Goal: Task Accomplishment & Management: Complete application form

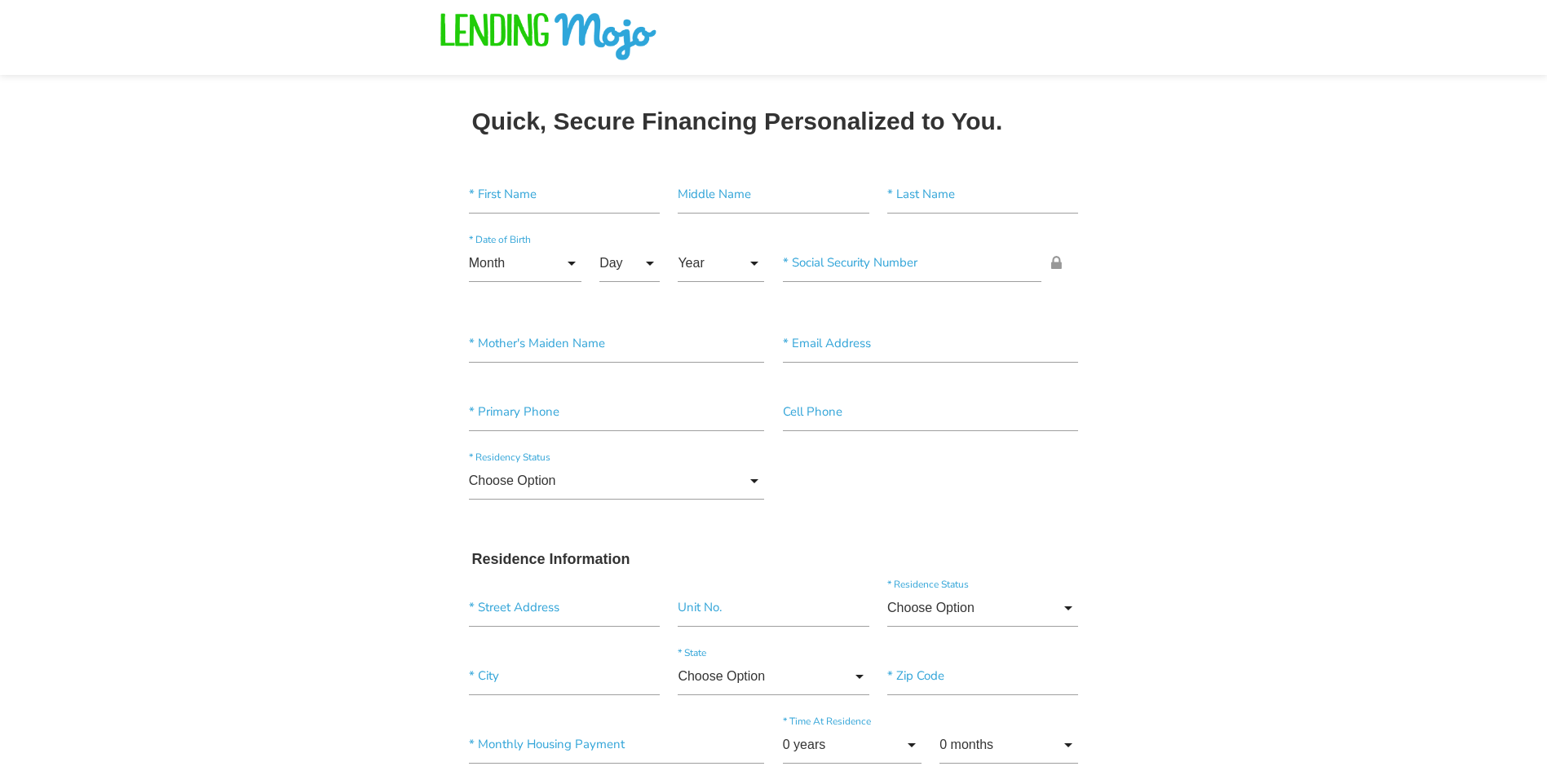
drag, startPoint x: 0, startPoint y: 0, endPoint x: 1363, endPoint y: 563, distance: 1474.7
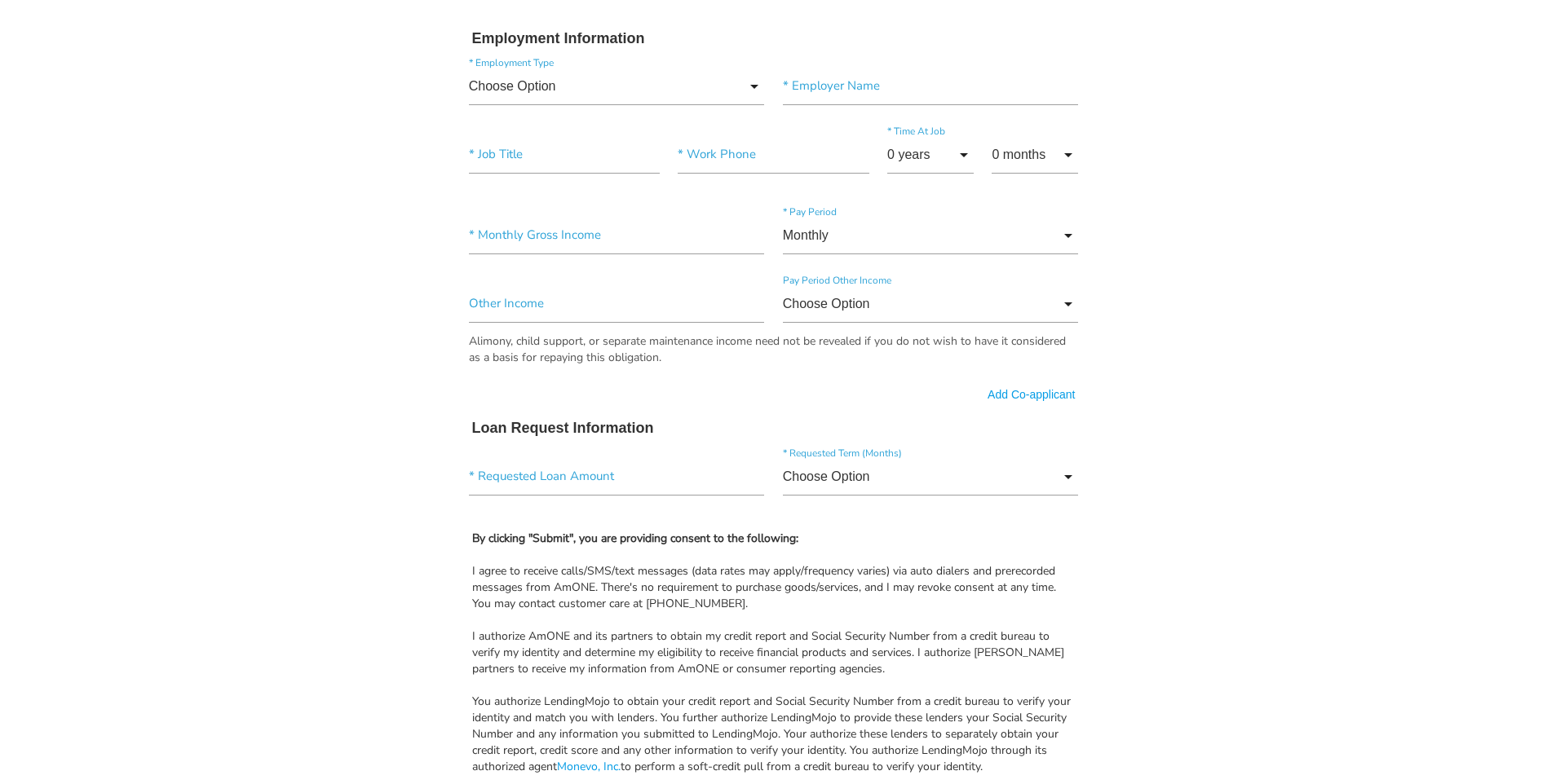
scroll to position [956, 0]
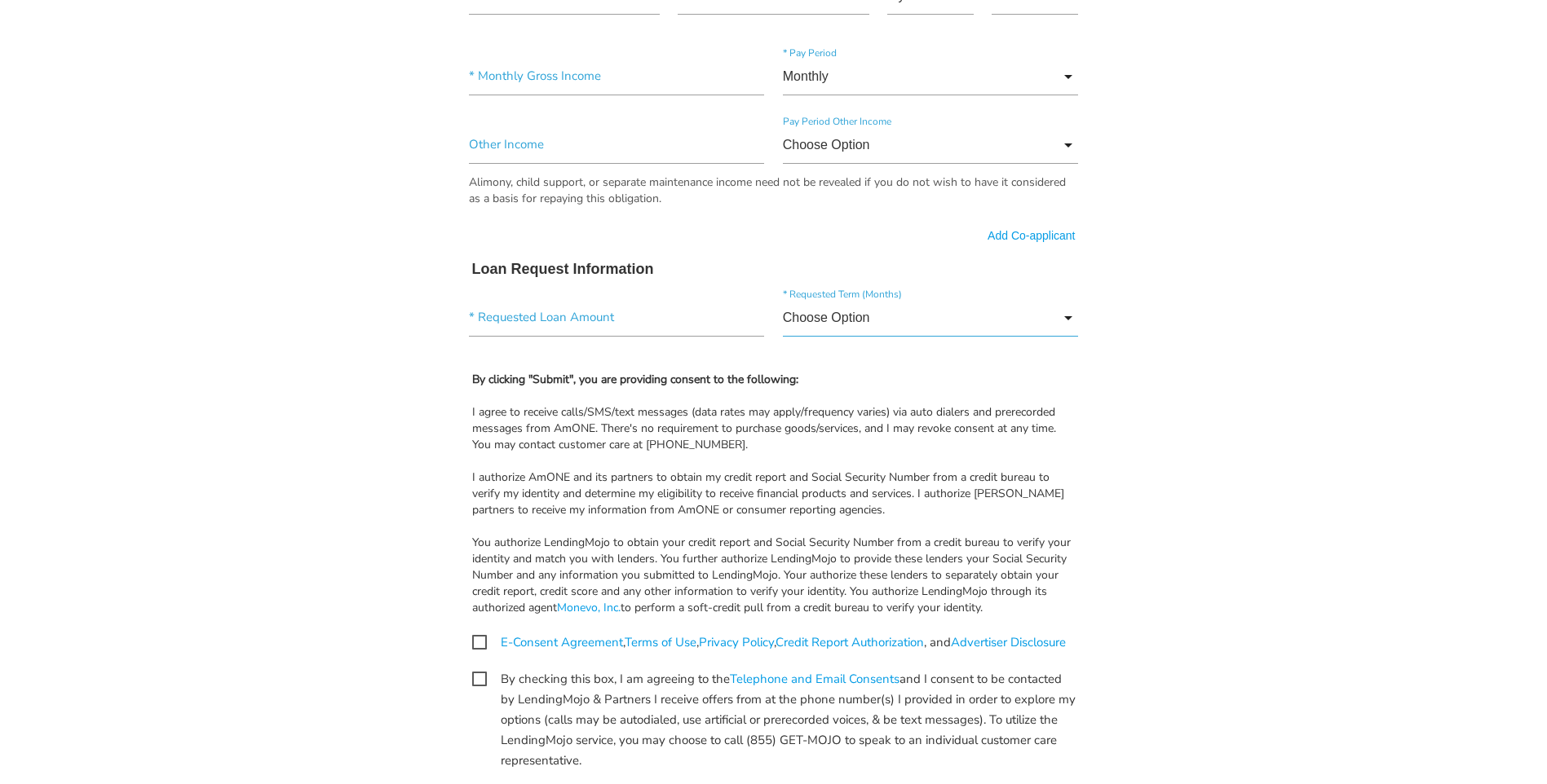
click at [1066, 316] on input "Choose Option" at bounding box center [930, 318] width 296 height 38
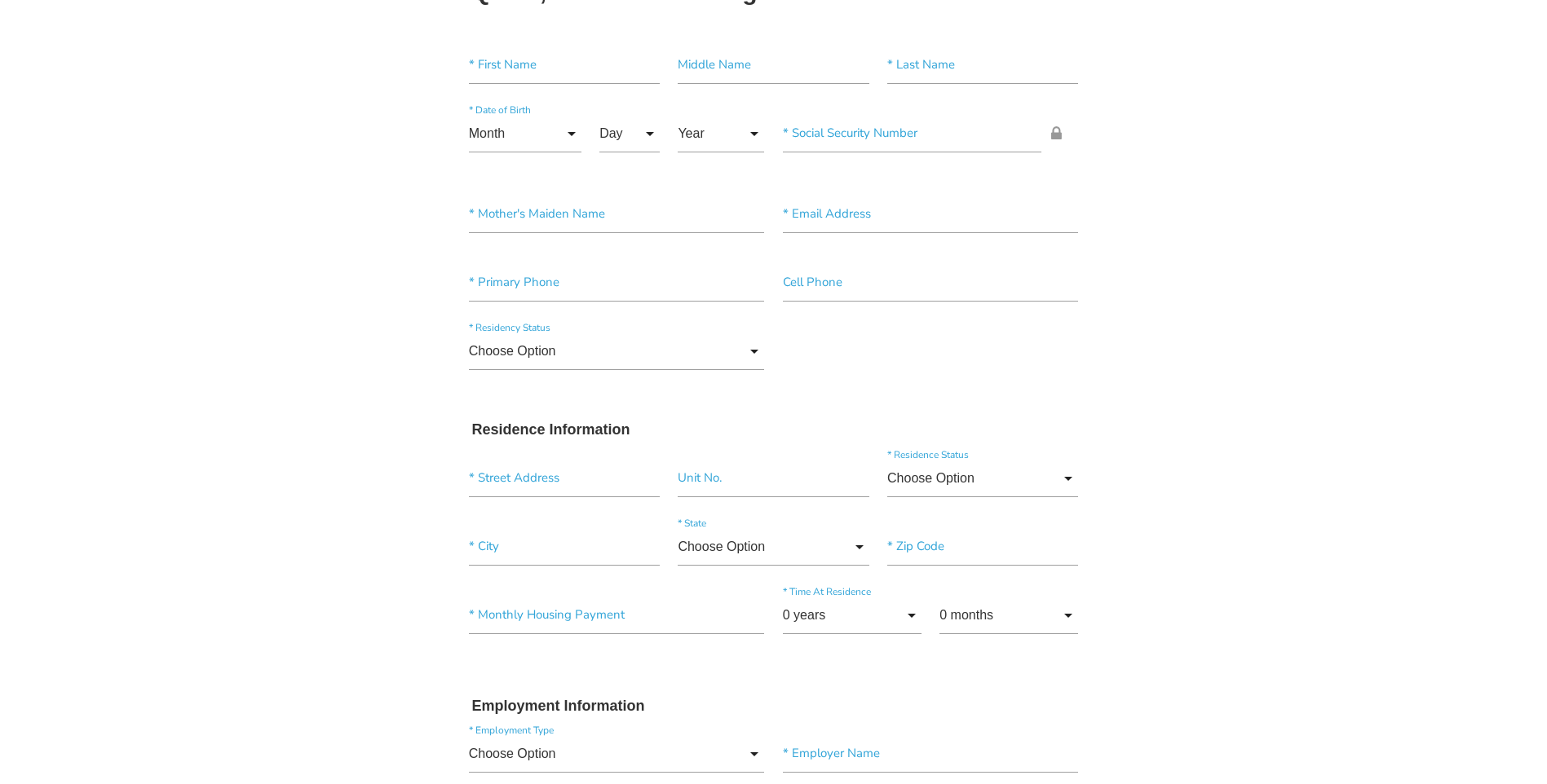
scroll to position [82, 0]
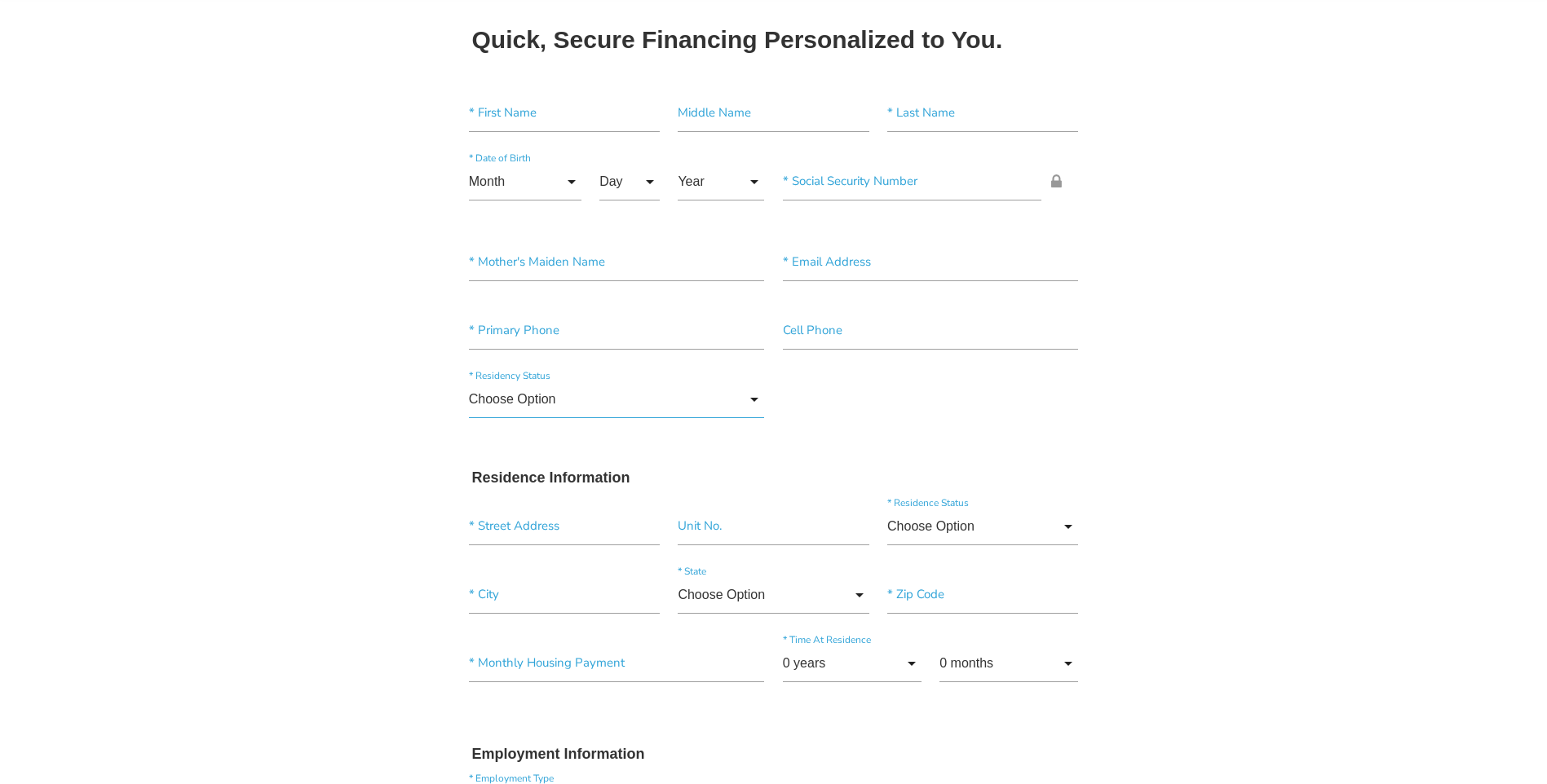
click at [753, 398] on input "Choose Option" at bounding box center [617, 399] width 296 height 38
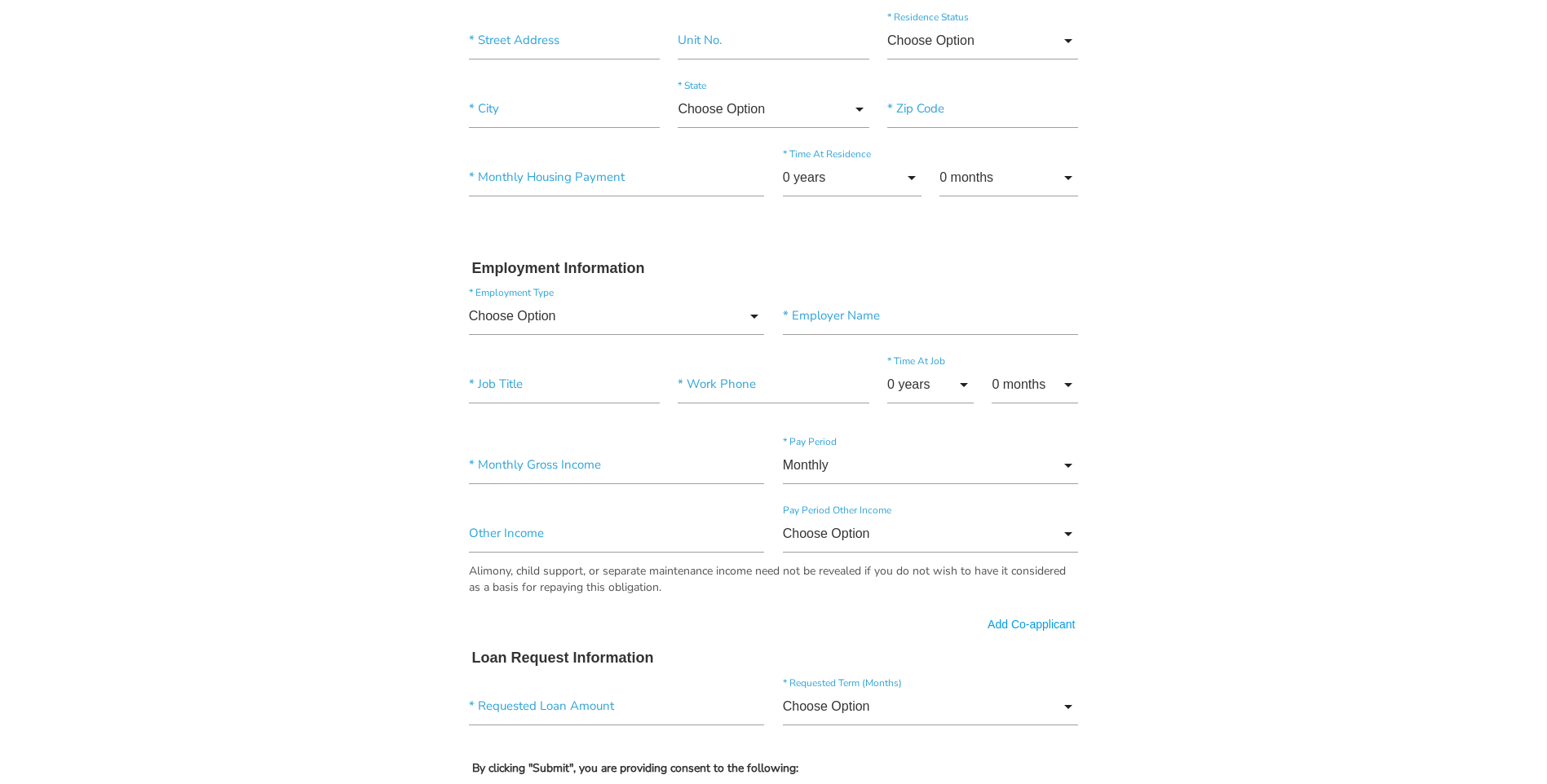
scroll to position [570, 0]
click at [753, 314] on input "Choose Option" at bounding box center [617, 313] width 296 height 38
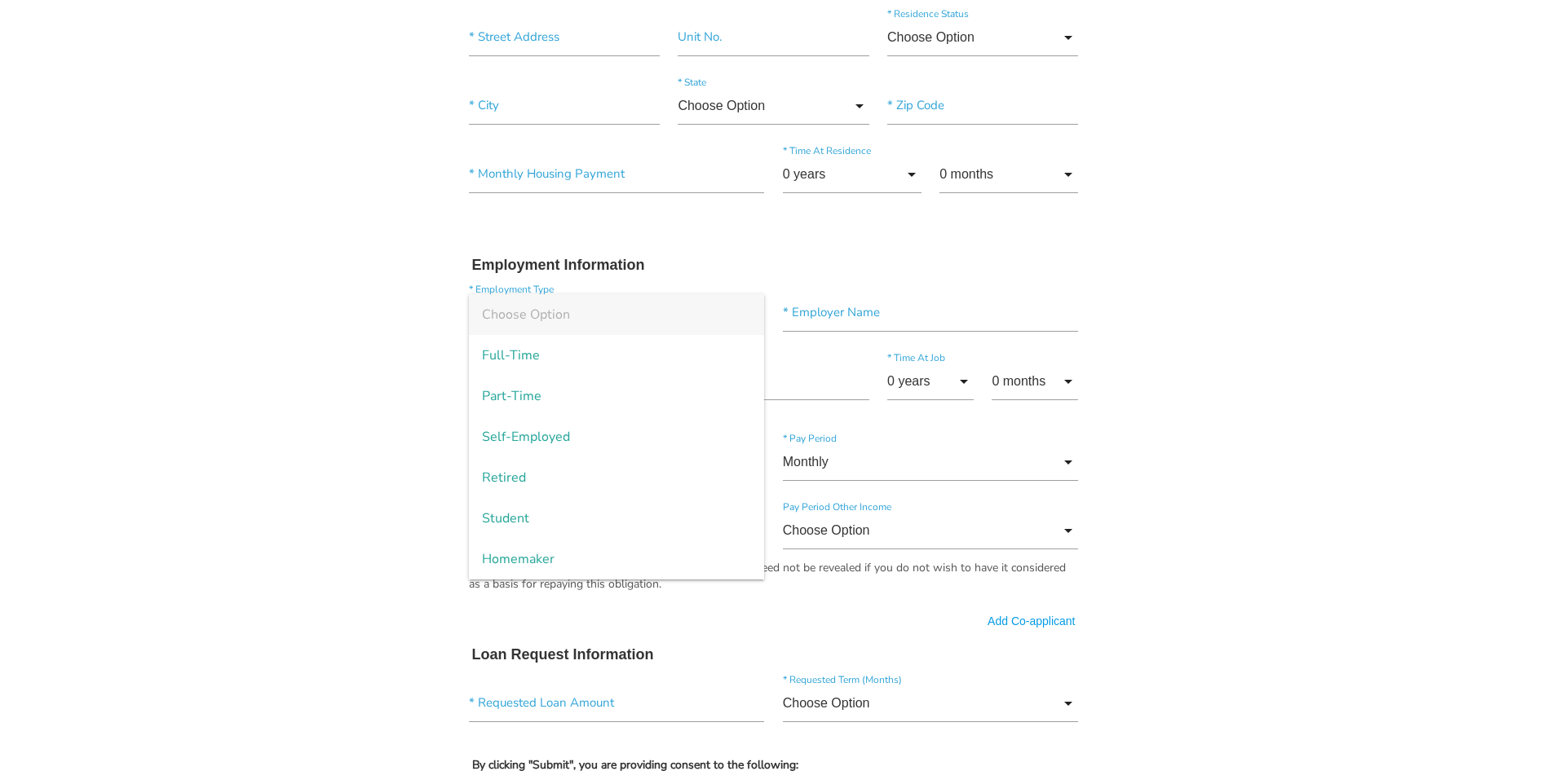
click at [418, 322] on body "Quick, Secure Financing Personalized to You. * First Name Middle Name * Last Na…" at bounding box center [774, 371] width 1547 height 1884
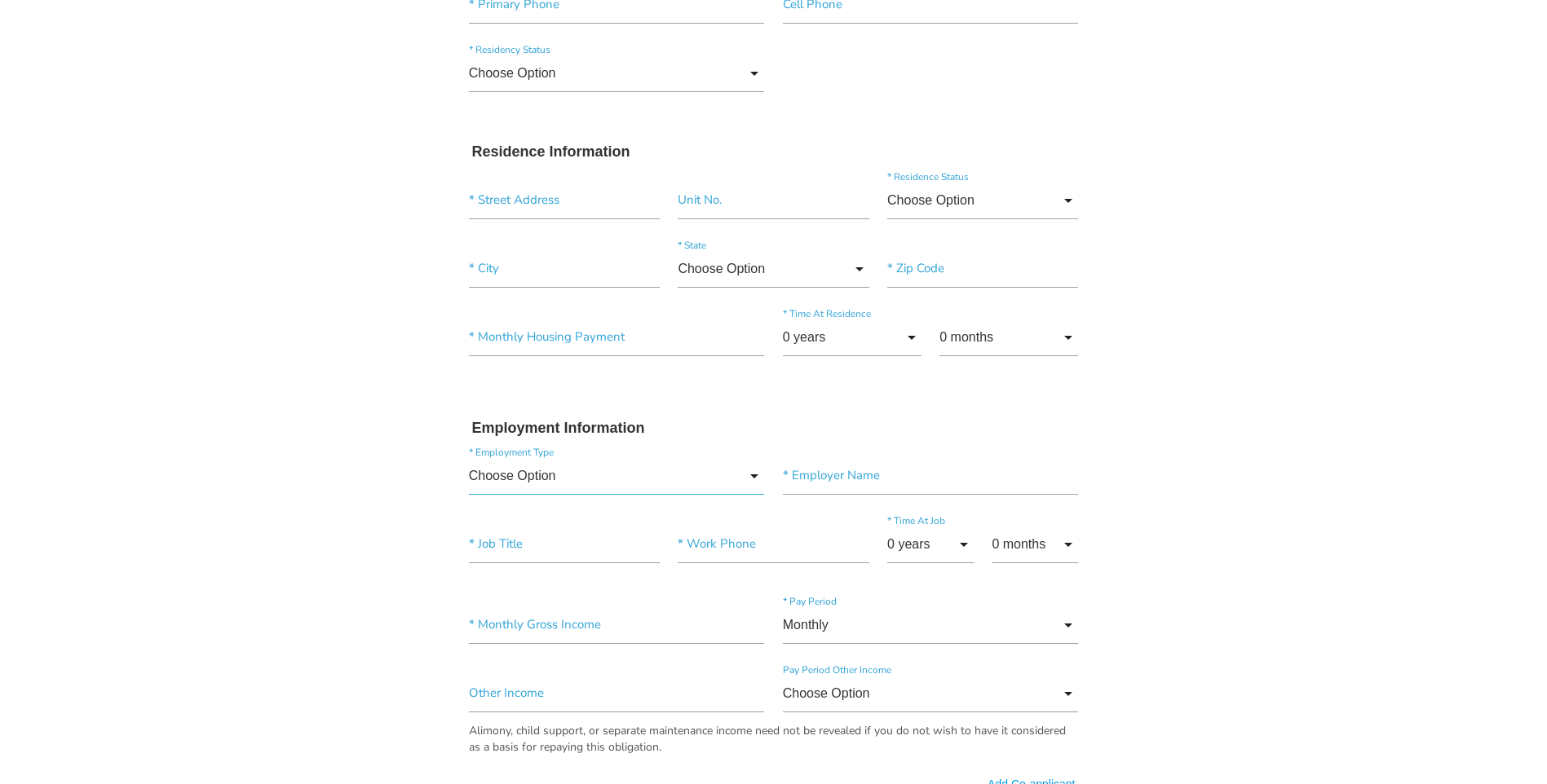
scroll to position [326, 0]
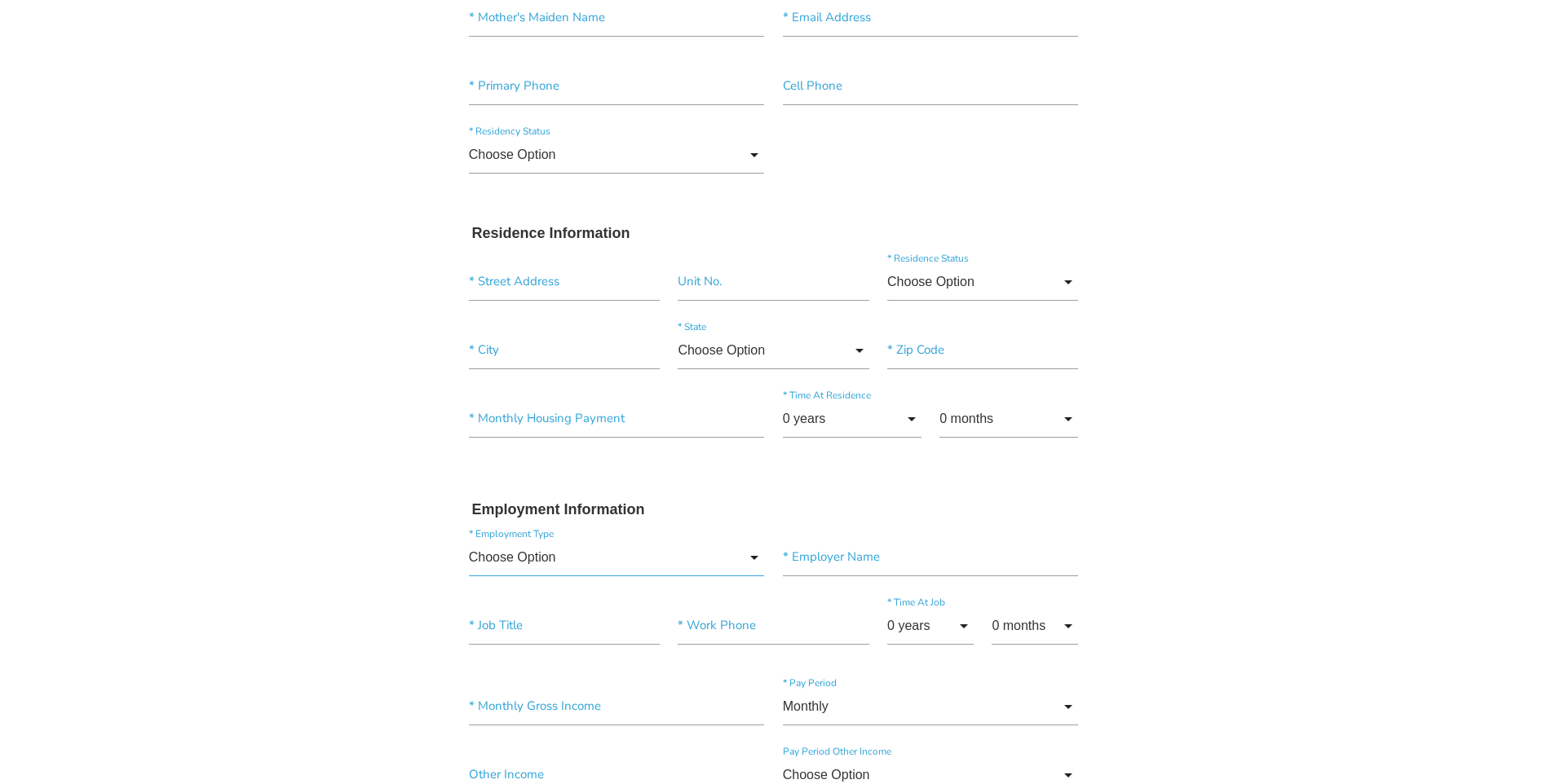
click at [758, 557] on input "Choose Option" at bounding box center [617, 557] width 296 height 38
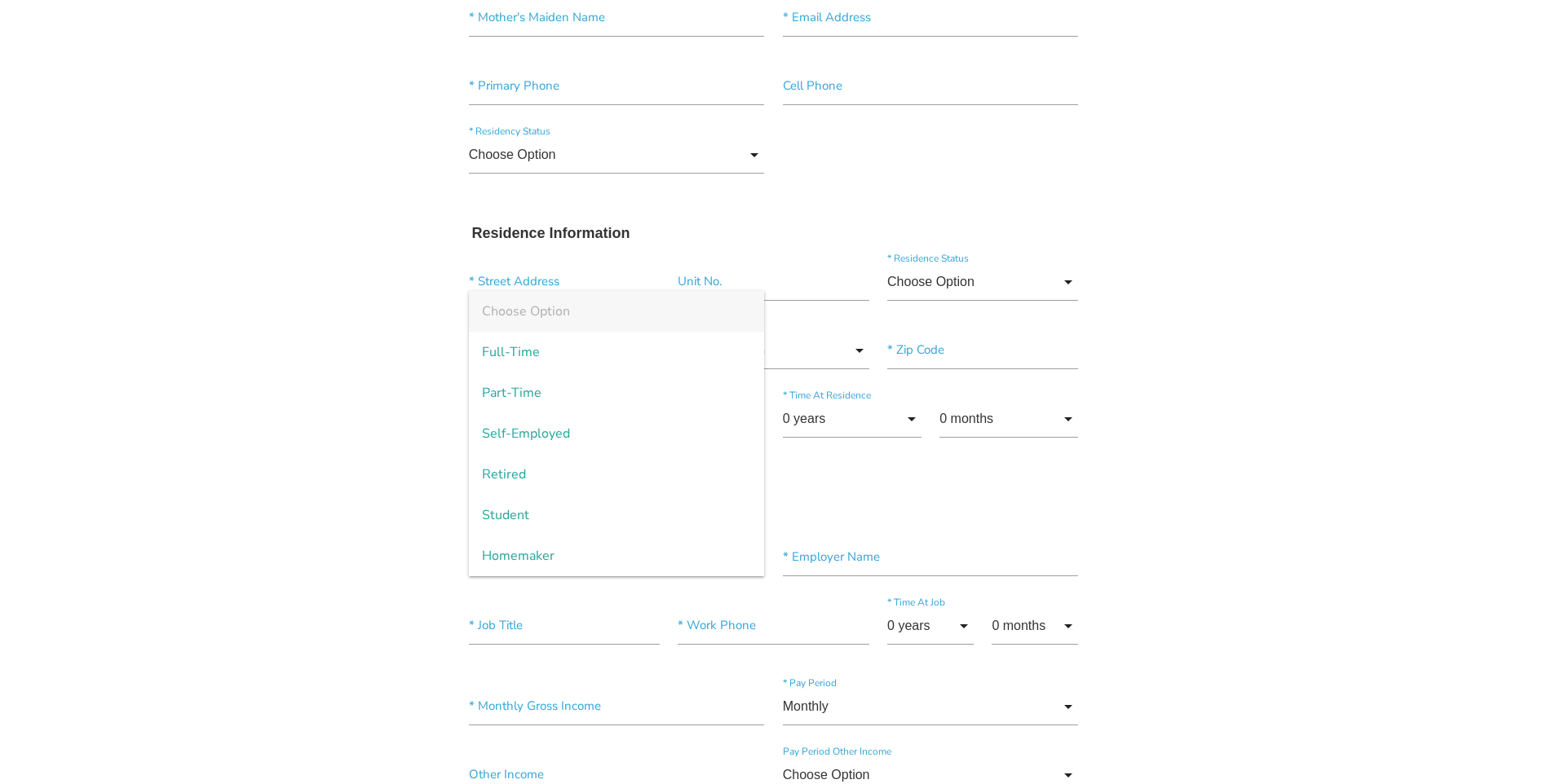
click at [236, 494] on body "Quick, Secure Financing Personalized to You. * First Name Middle Name * Last Na…" at bounding box center [774, 616] width 1547 height 1884
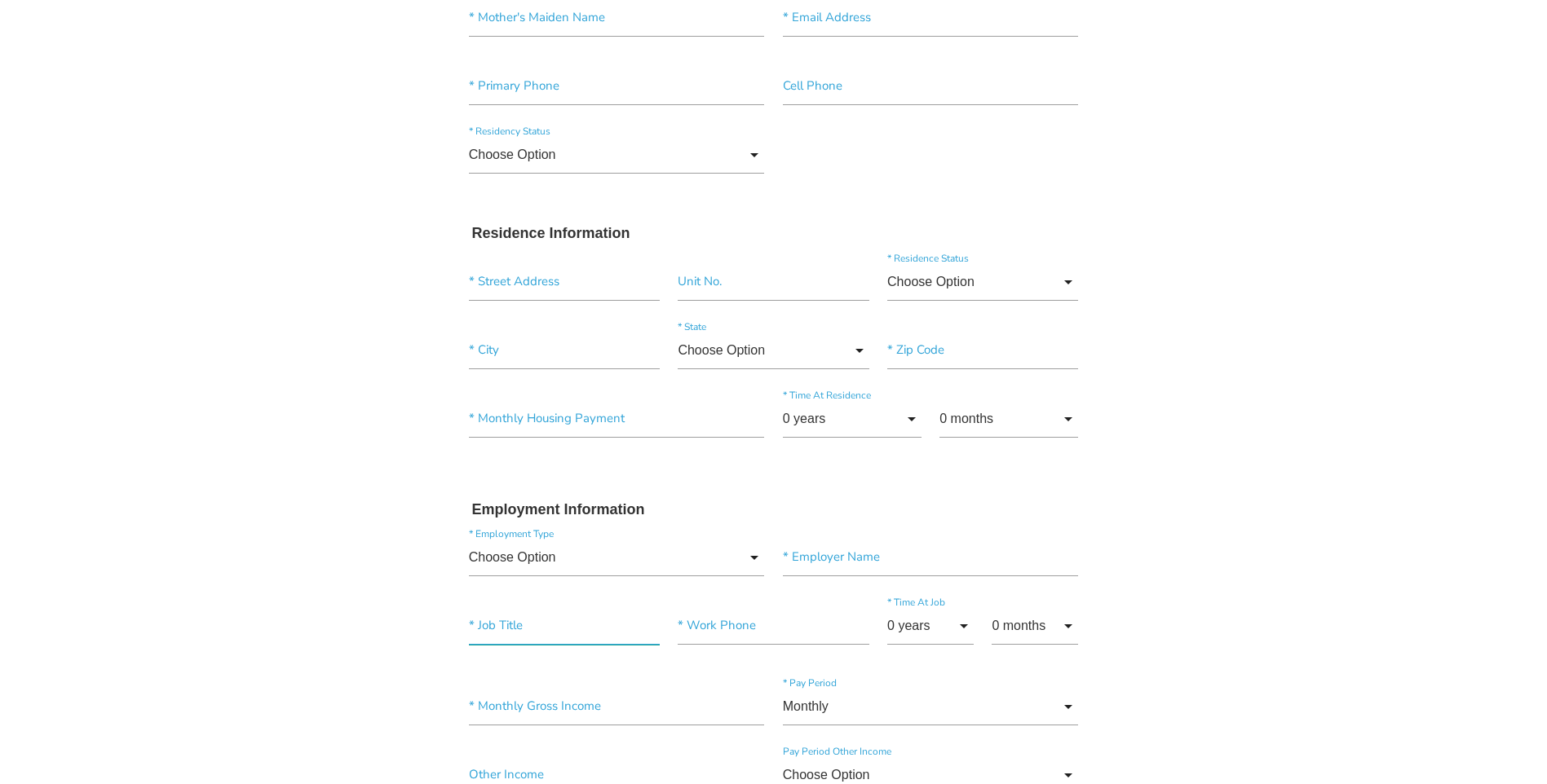
click at [502, 631] on input"] "text" at bounding box center [564, 626] width 191 height 38
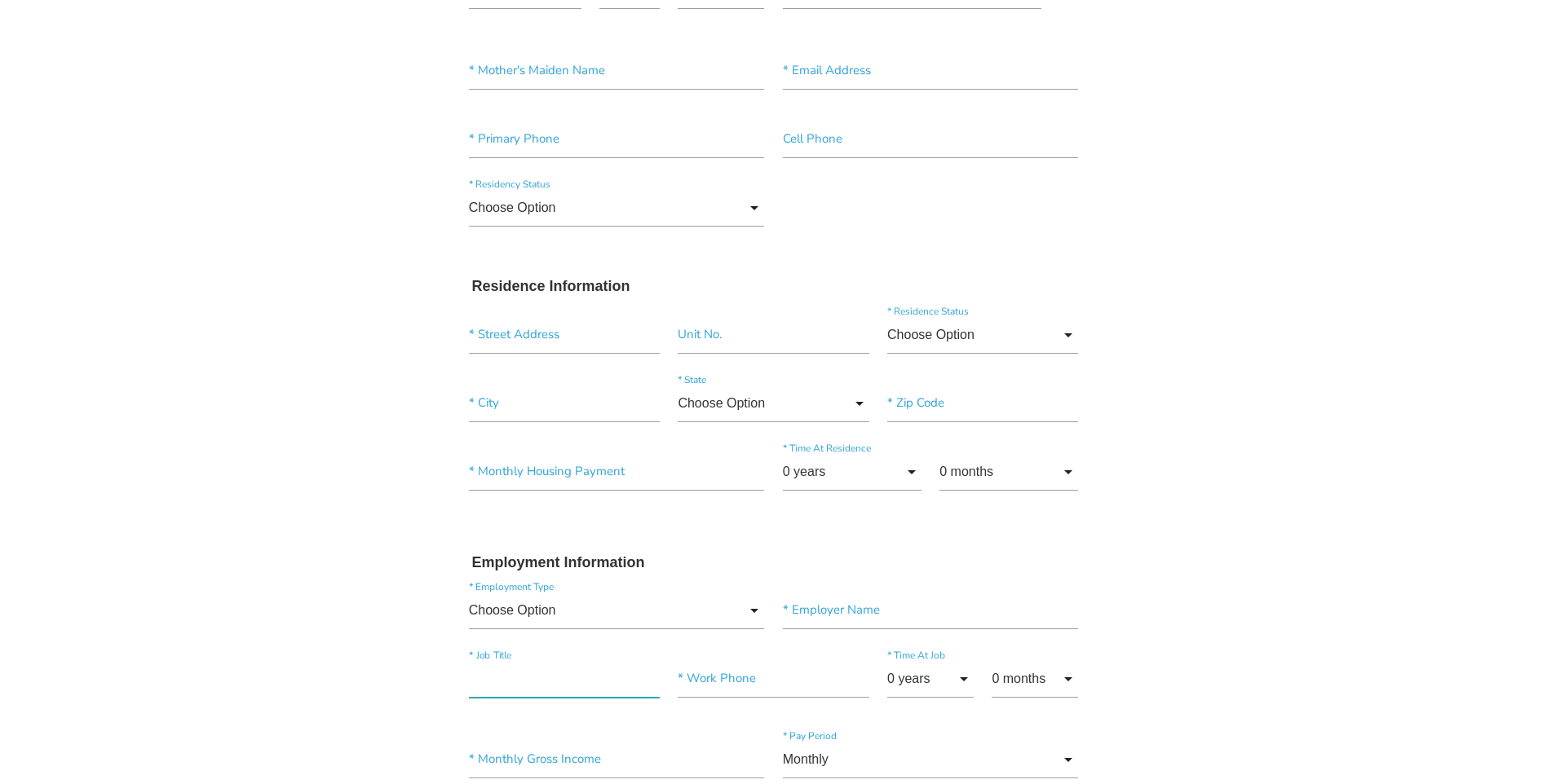
scroll to position [244, 0]
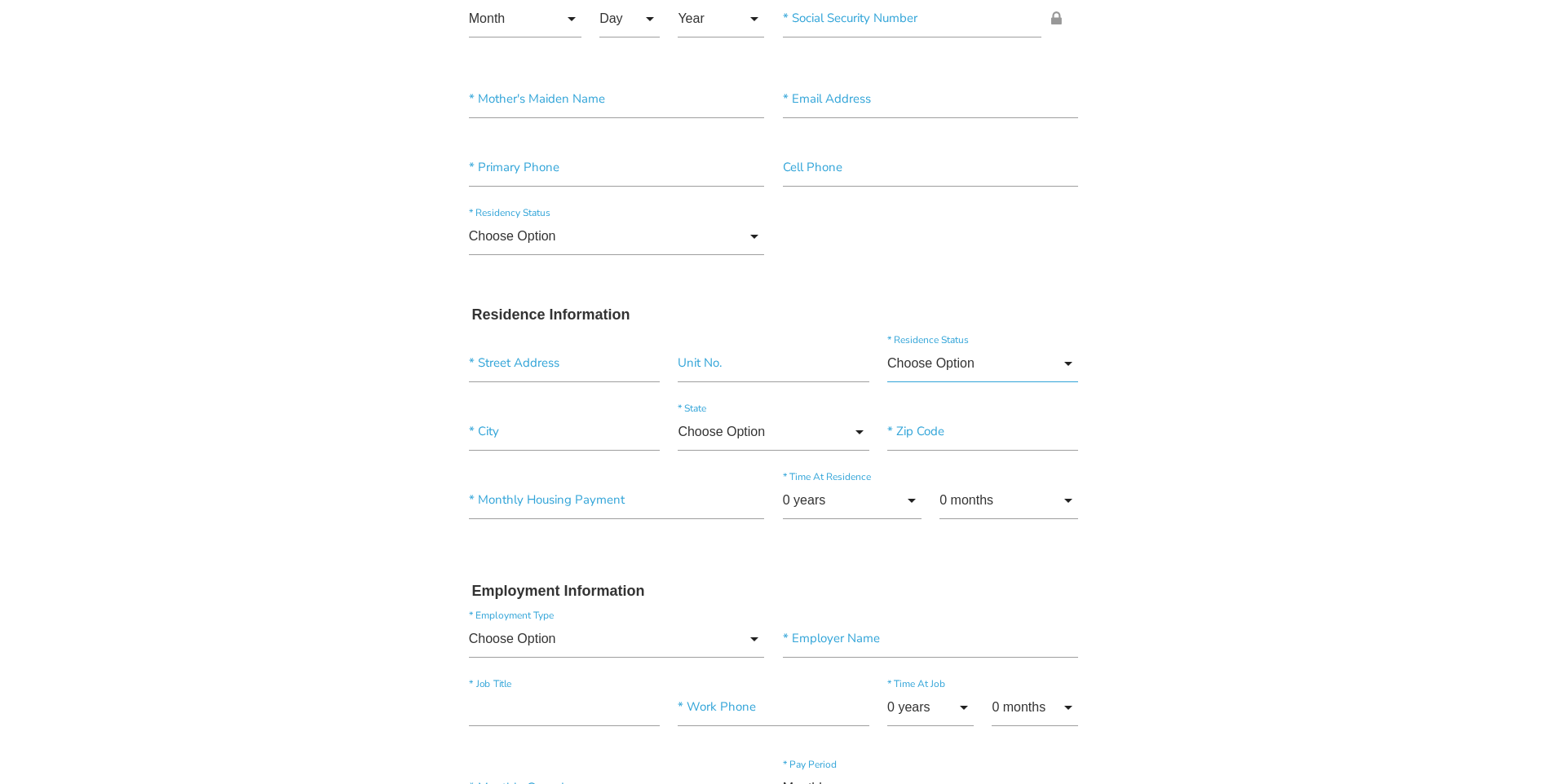
click at [1074, 363] on input "Choose Option" at bounding box center [982, 363] width 191 height 38
click at [243, 491] on body "Quick, Secure Financing Personalized to You. * First Name Middle Name * Last Na…" at bounding box center [774, 699] width 1547 height 1887
click at [1063, 364] on input "Choose Option" at bounding box center [982, 363] width 191 height 38
click at [1204, 562] on body "Quick, Secure Financing Personalized to You. * First Name Middle Name * Last Na…" at bounding box center [774, 699] width 1547 height 1887
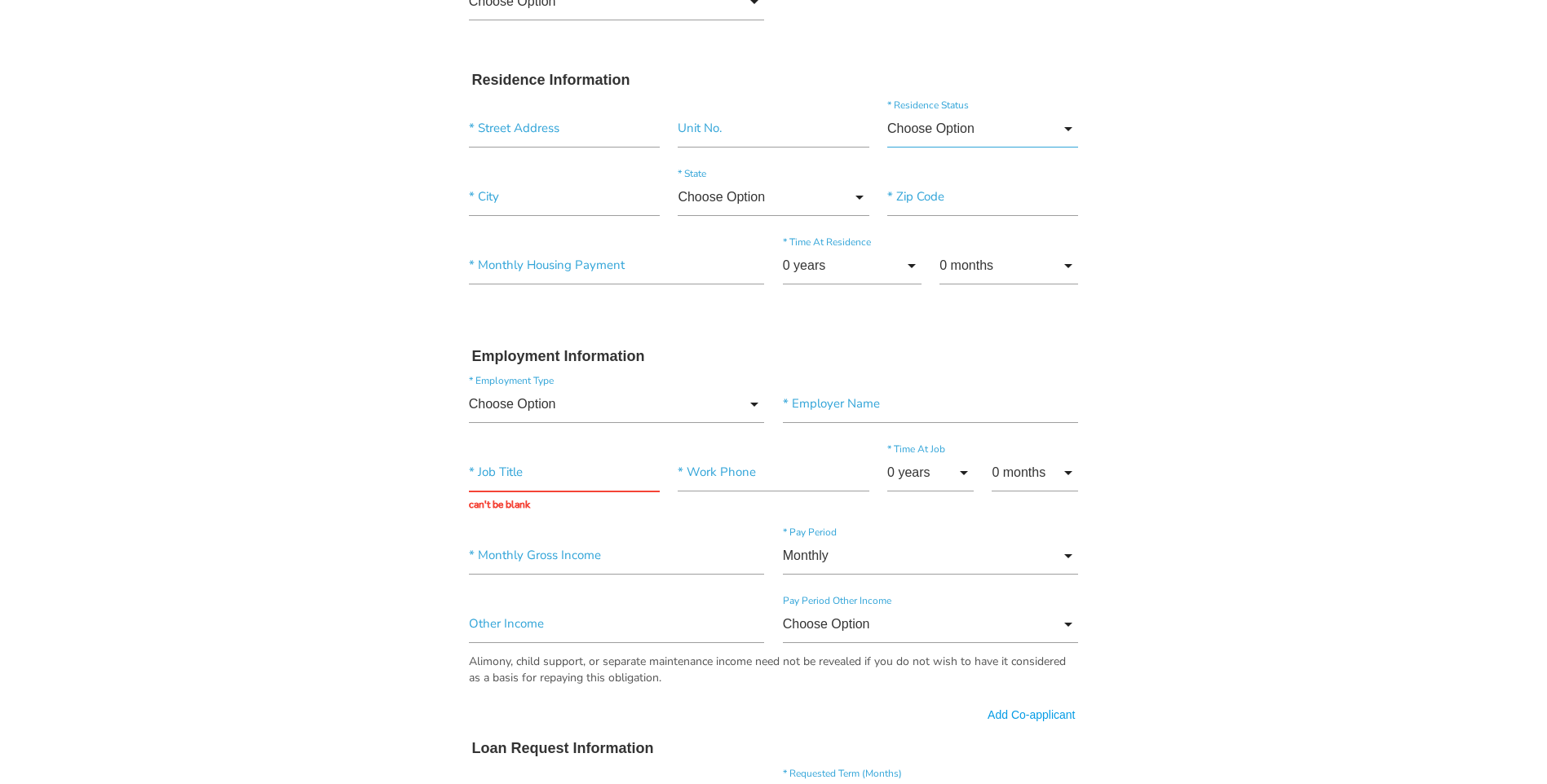
scroll to position [489, 0]
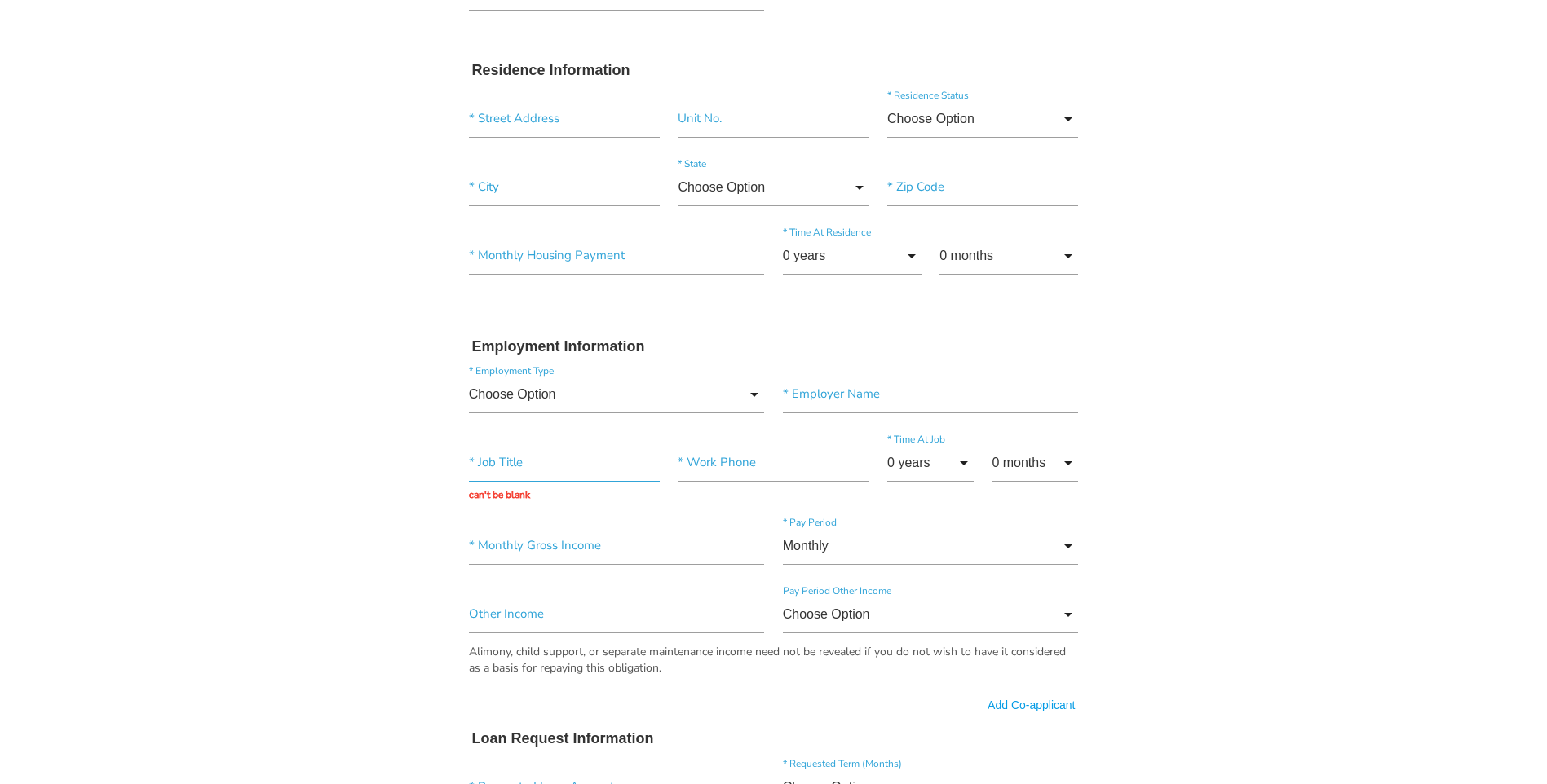
click at [582, 463] on input "text" at bounding box center [564, 463] width 191 height 38
click at [771, 461] on input"] "text" at bounding box center [773, 463] width 191 height 38
click at [251, 452] on body "Quick, Secure Financing Personalized to You. * First Name Middle Name * Last Na…" at bounding box center [774, 455] width 1547 height 1887
click at [1067, 544] on input "Monthly" at bounding box center [930, 545] width 296 height 38
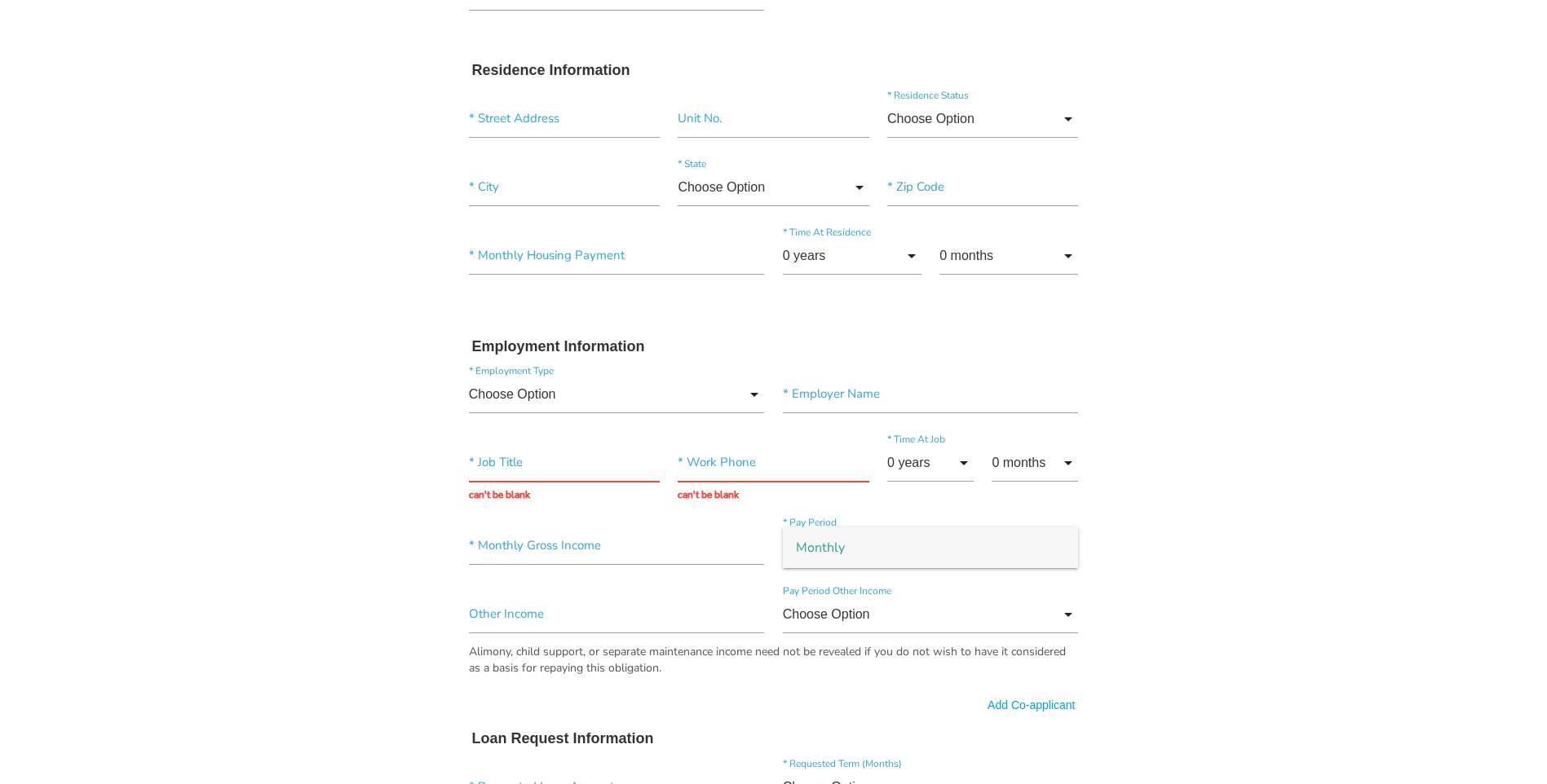
click at [1198, 514] on body "Quick, Secure Financing Personalized to You. * First Name Middle Name * Last Na…" at bounding box center [774, 455] width 1547 height 1887
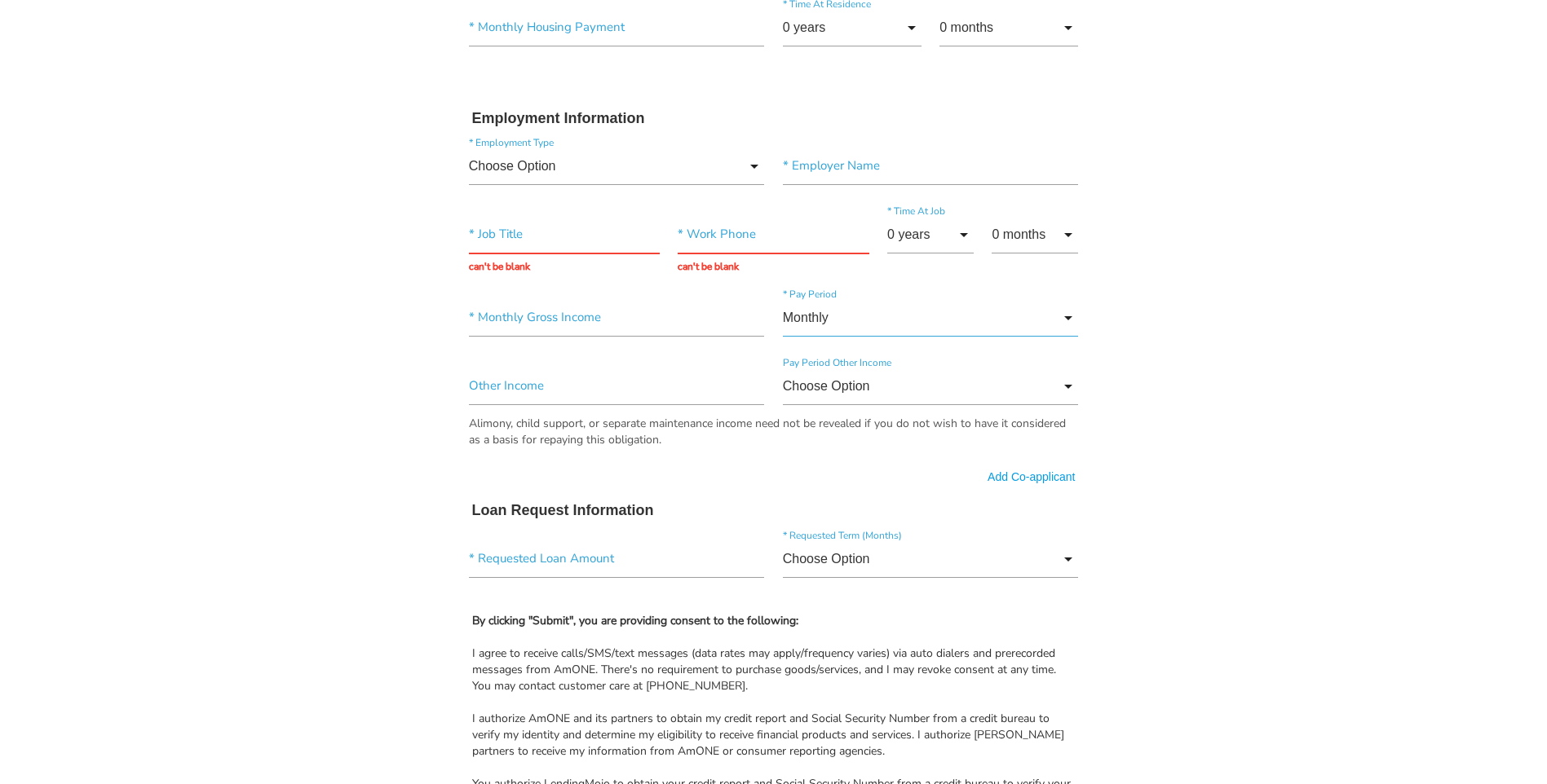
scroll to position [734, 0]
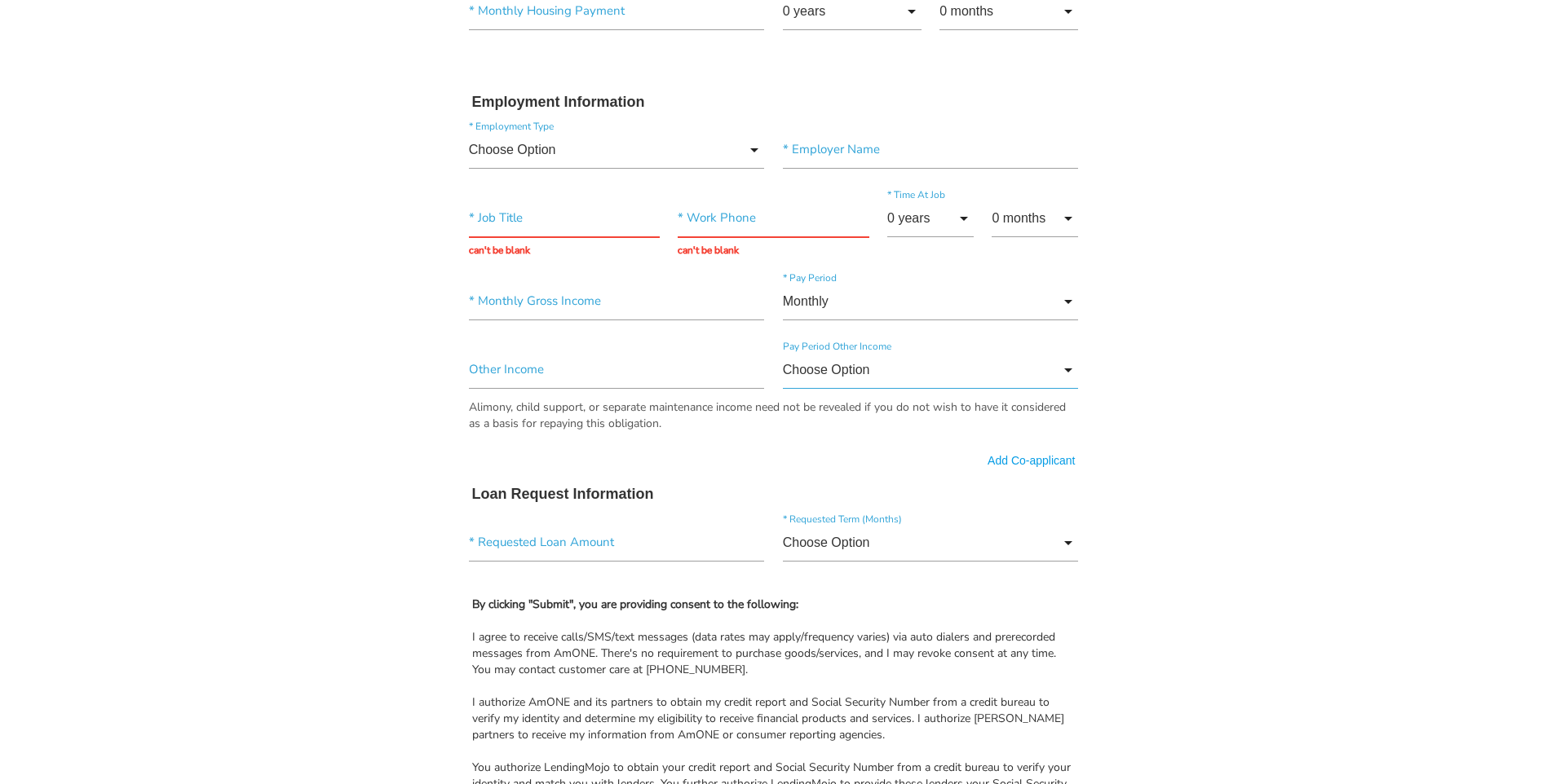
click at [1069, 369] on input "Choose Option" at bounding box center [930, 369] width 296 height 38
click at [1069, 369] on span "Choose Option" at bounding box center [930, 371] width 296 height 41
click at [1063, 540] on input "Choose Option" at bounding box center [930, 542] width 296 height 38
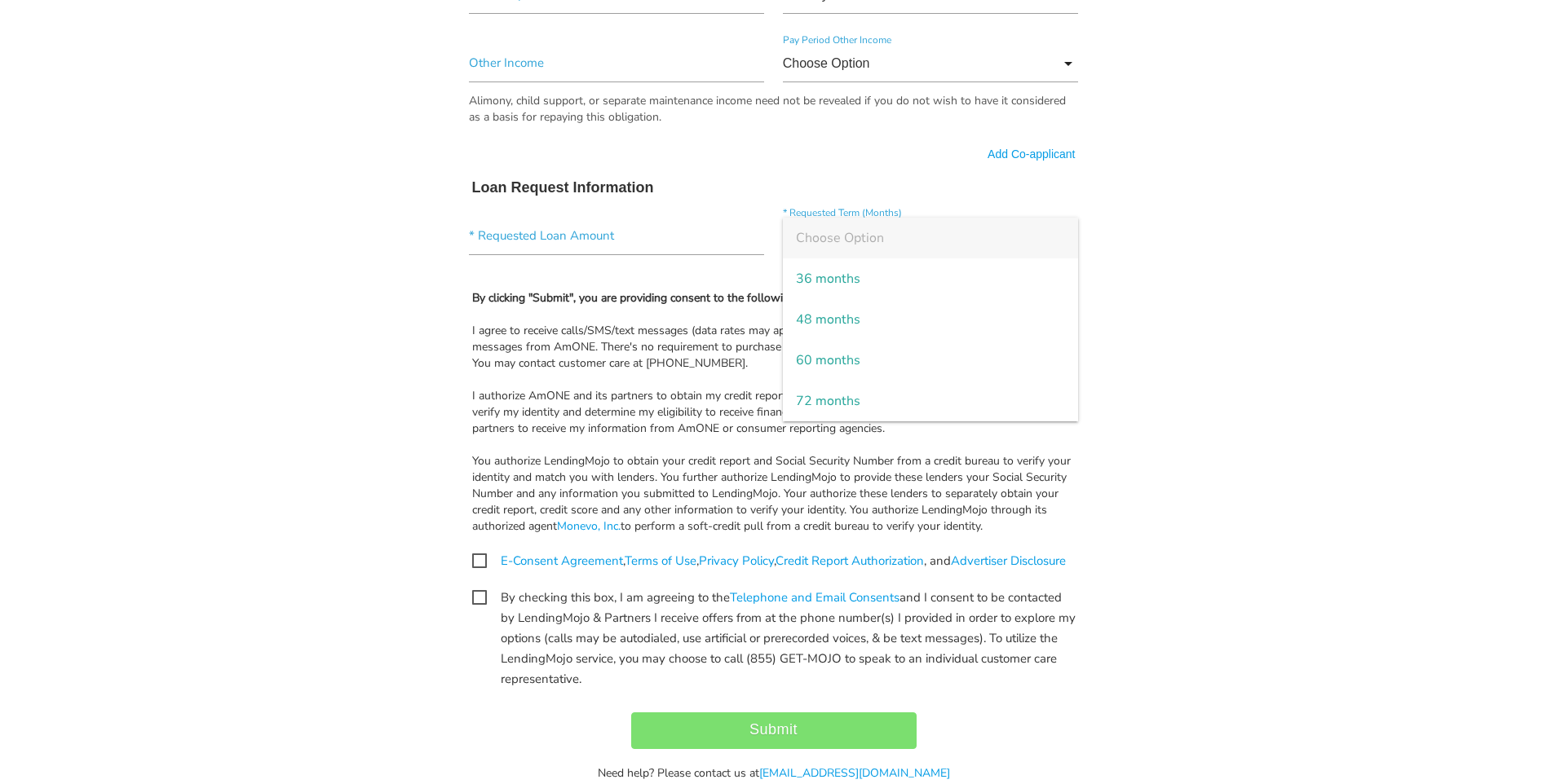
scroll to position [877, 0]
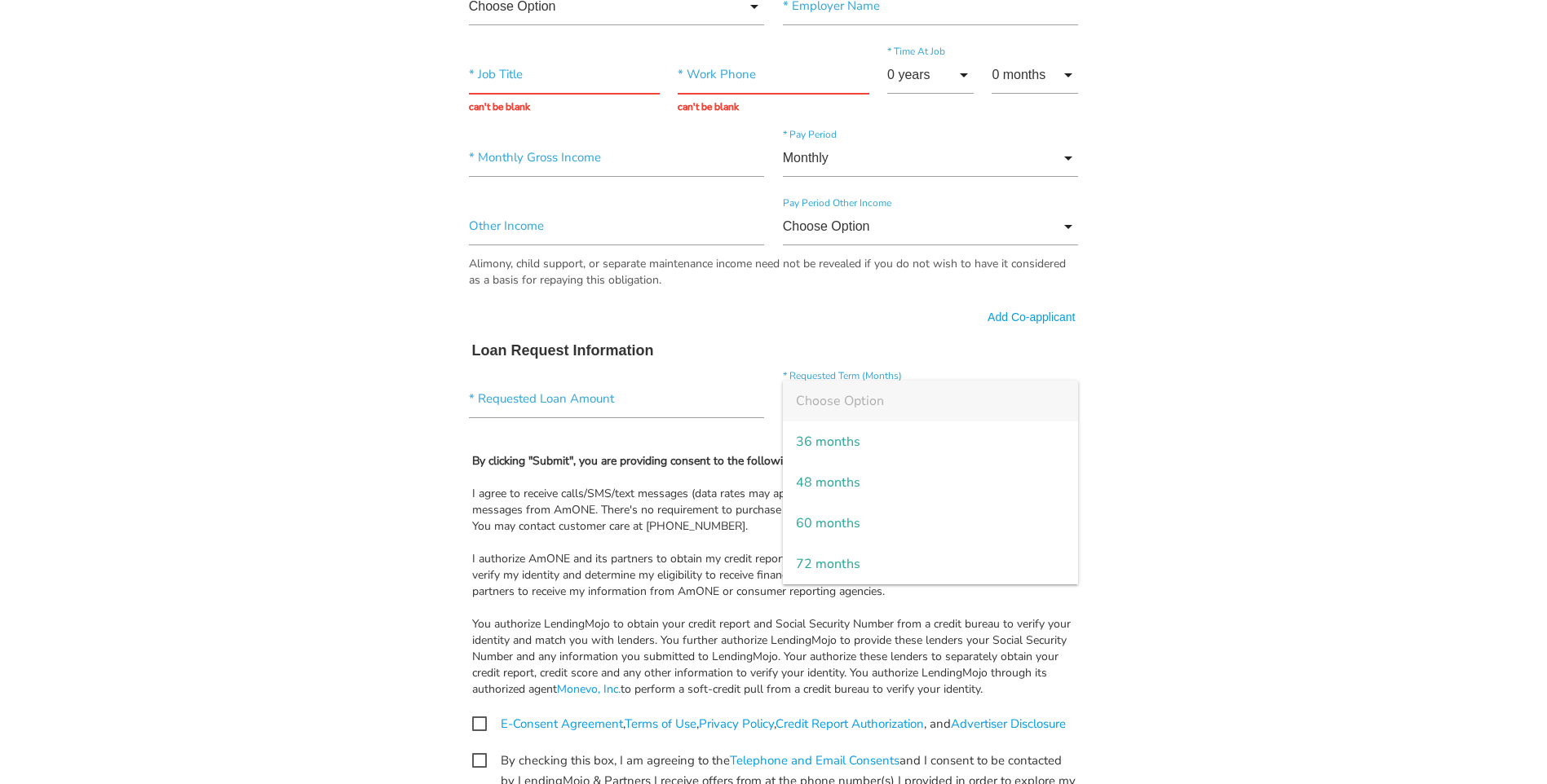
click at [1247, 675] on body "Quick, Secure Financing Personalized to You. * First Name Middle Name * Last Na…" at bounding box center [774, 66] width 1547 height 1887
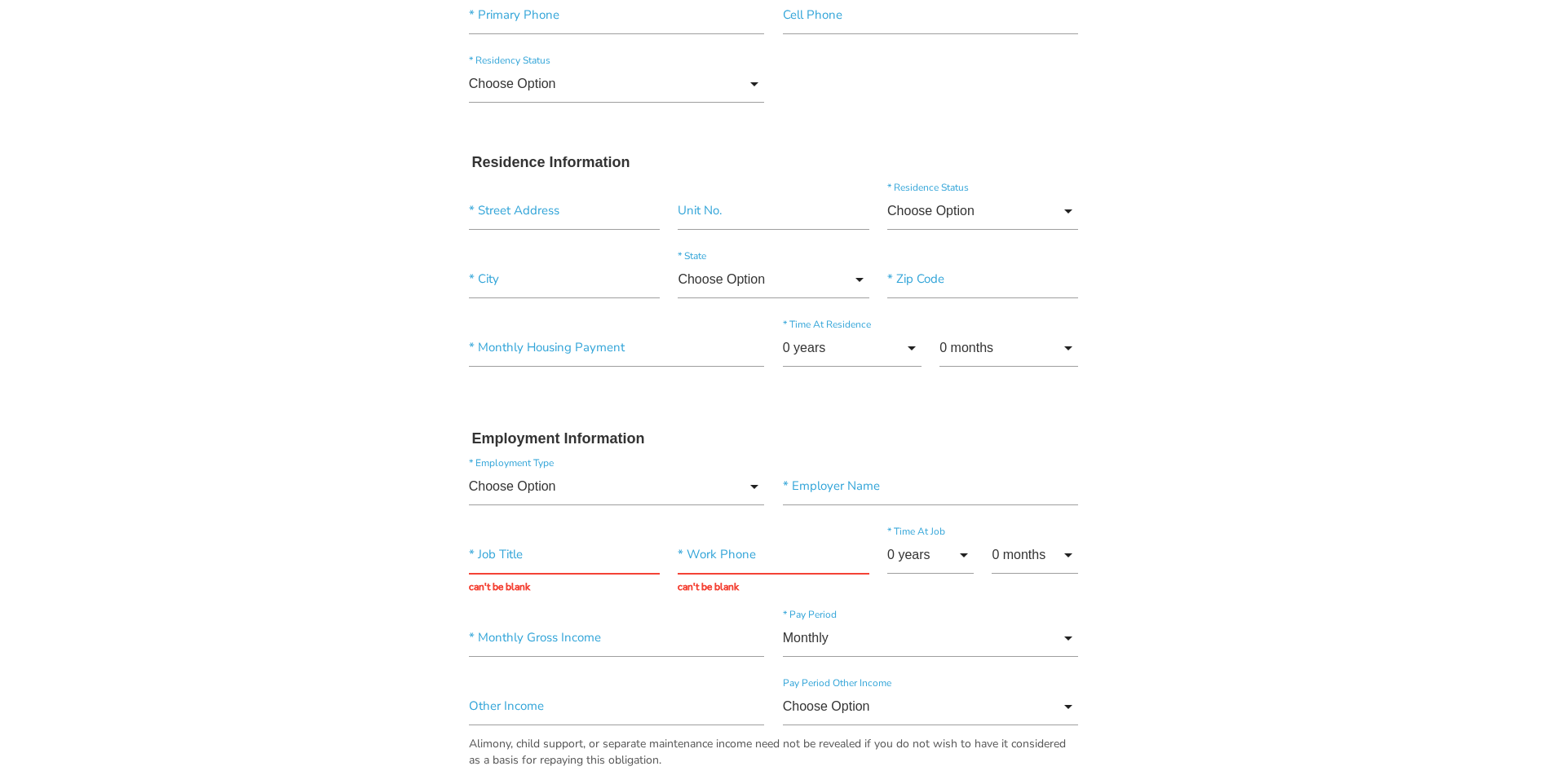
scroll to position [408, 0]
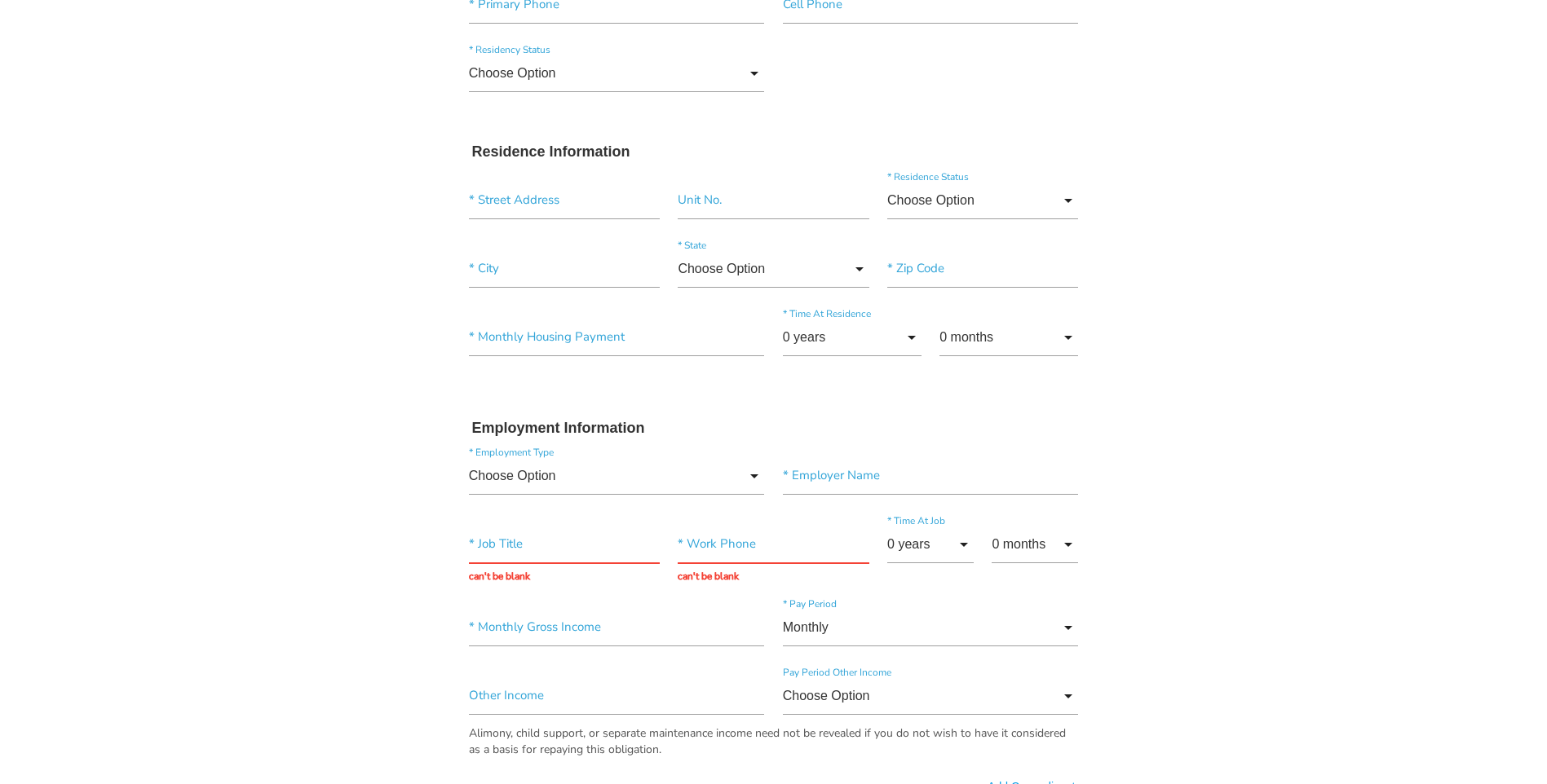
click at [1081, 194] on div "Choose Option Choose Option Own Lease Rent Other Choose Option Own Lease Rent O…" at bounding box center [983, 204] width 209 height 44
click at [1070, 199] on input "Choose Option" at bounding box center [982, 200] width 191 height 38
click at [1335, 396] on body "Quick, Secure Financing Personalized to You. * First Name Middle Name * Last Na…" at bounding box center [774, 535] width 1547 height 1887
click at [1066, 202] on input "Choose Option" at bounding box center [982, 200] width 191 height 38
click at [1252, 376] on body "Quick, Secure Financing Personalized to You. * First Name Middle Name * Last Na…" at bounding box center [774, 535] width 1547 height 1887
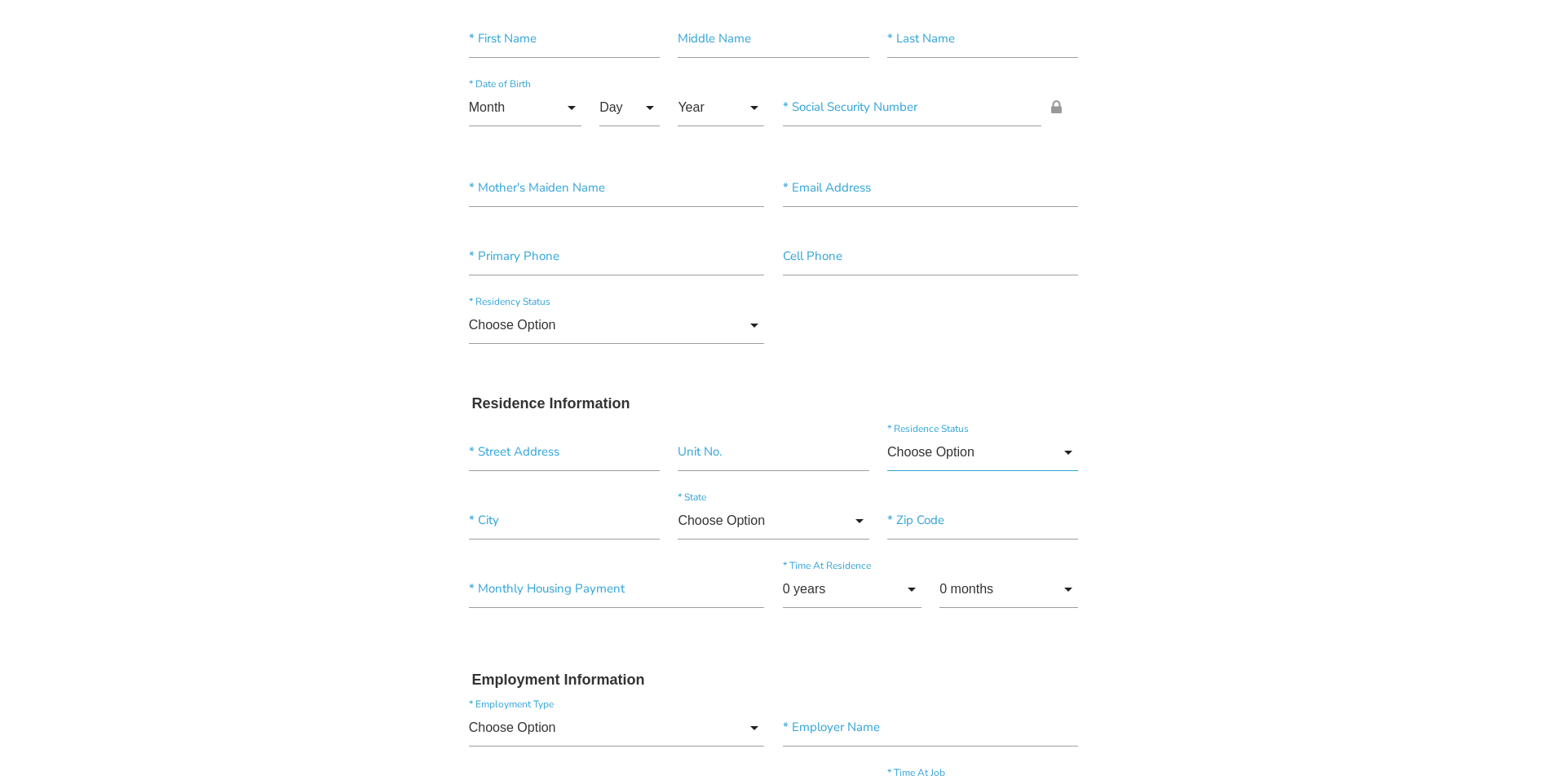
scroll to position [0, 0]
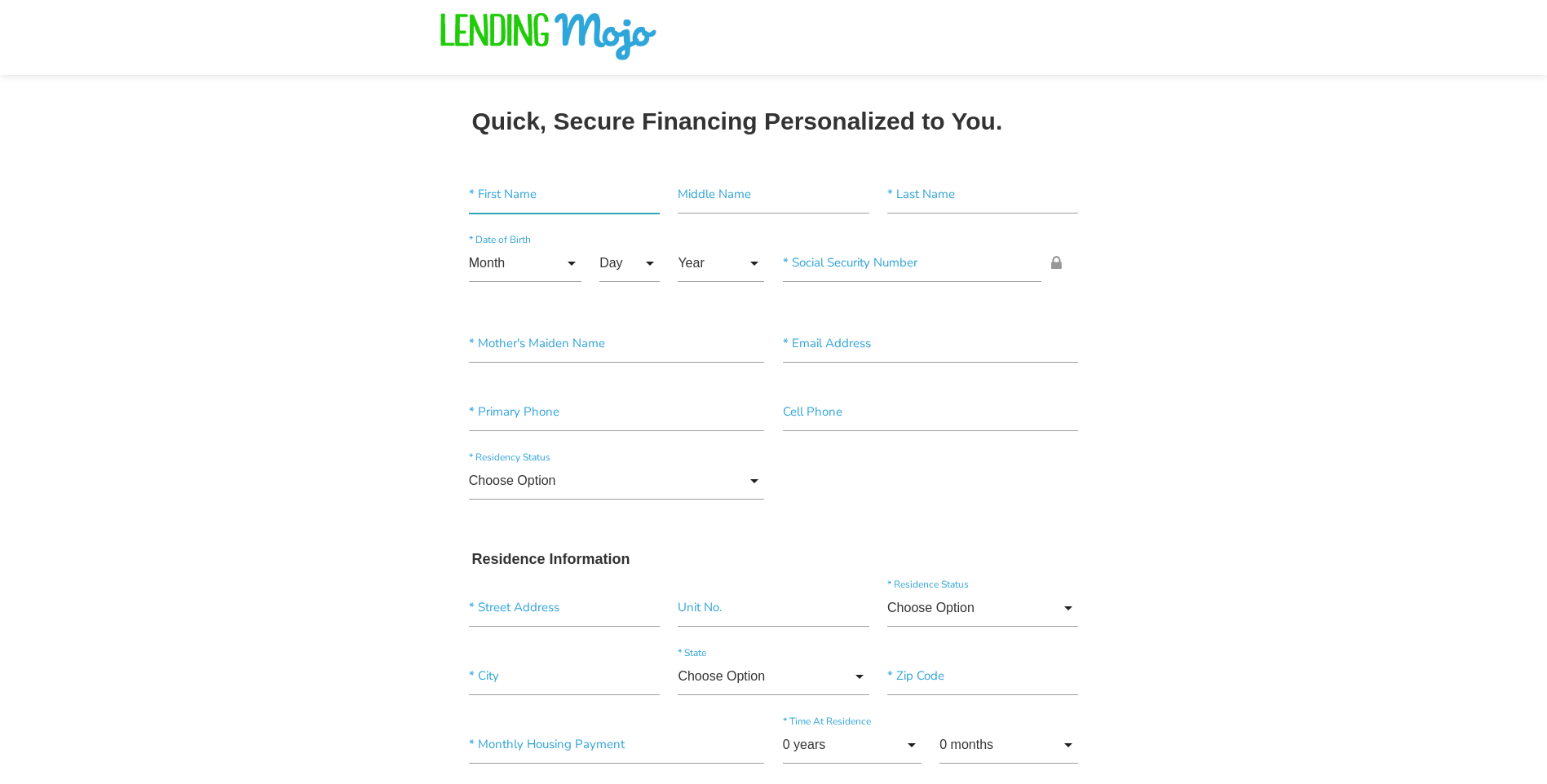
click at [475, 206] on input"] "text" at bounding box center [564, 194] width 191 height 38
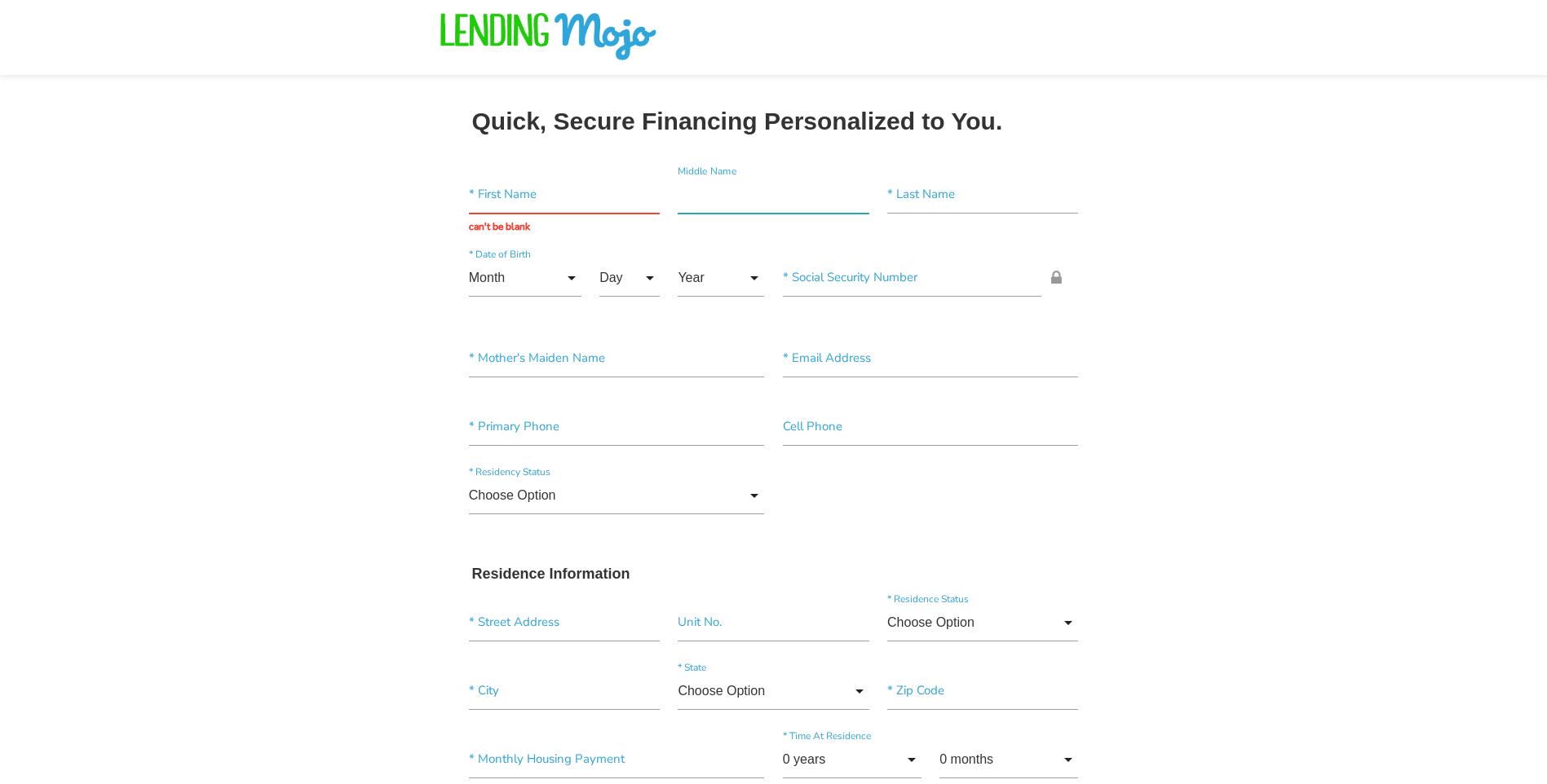
click at [688, 207] on input"] "text" at bounding box center [773, 194] width 191 height 38
click at [889, 199] on input"] "text" at bounding box center [982, 194] width 191 height 38
click at [801, 285] on input"] "text" at bounding box center [912, 278] width 260 height 38
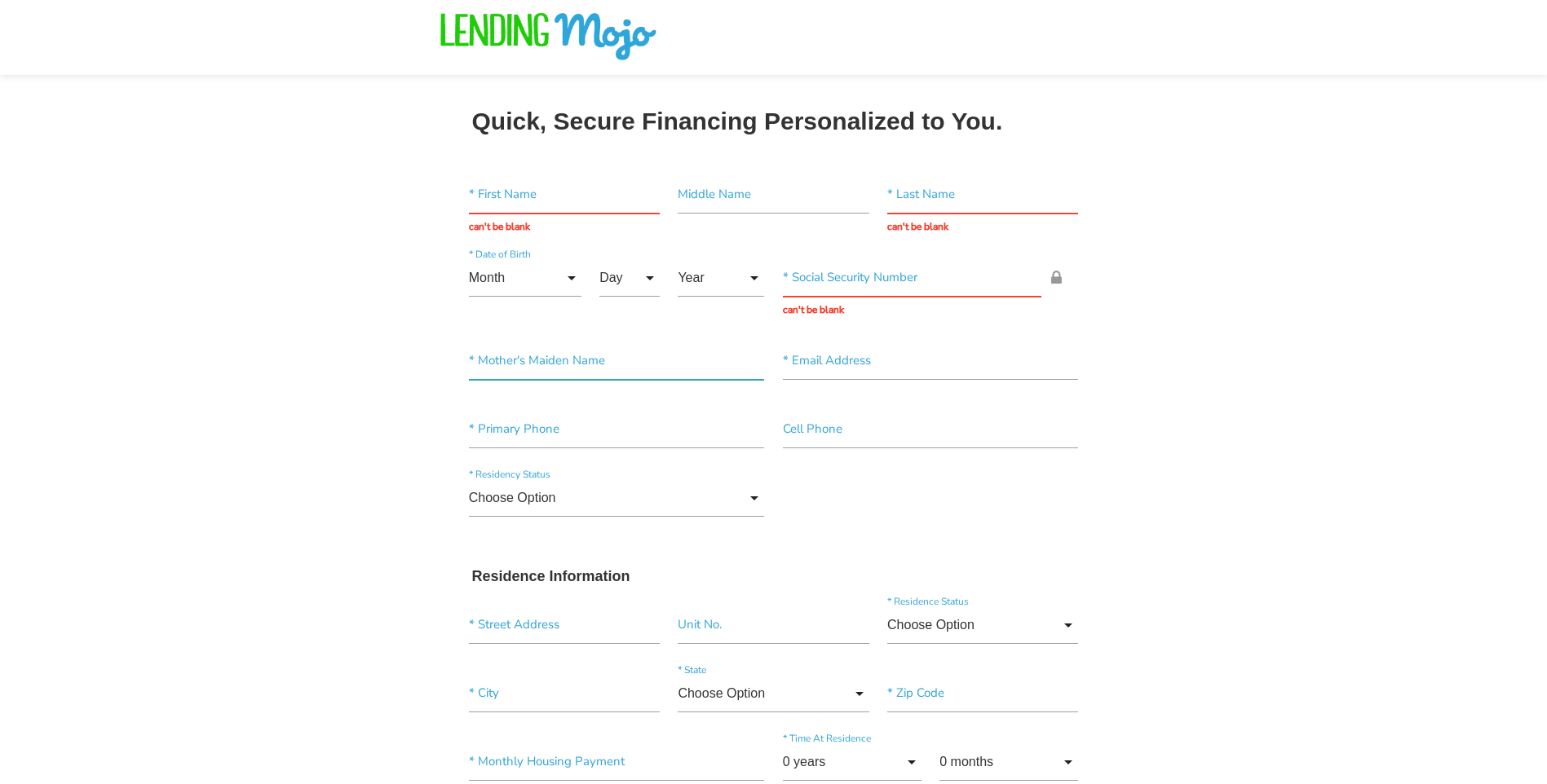
click at [491, 359] on input"] "text" at bounding box center [617, 360] width 296 height 38
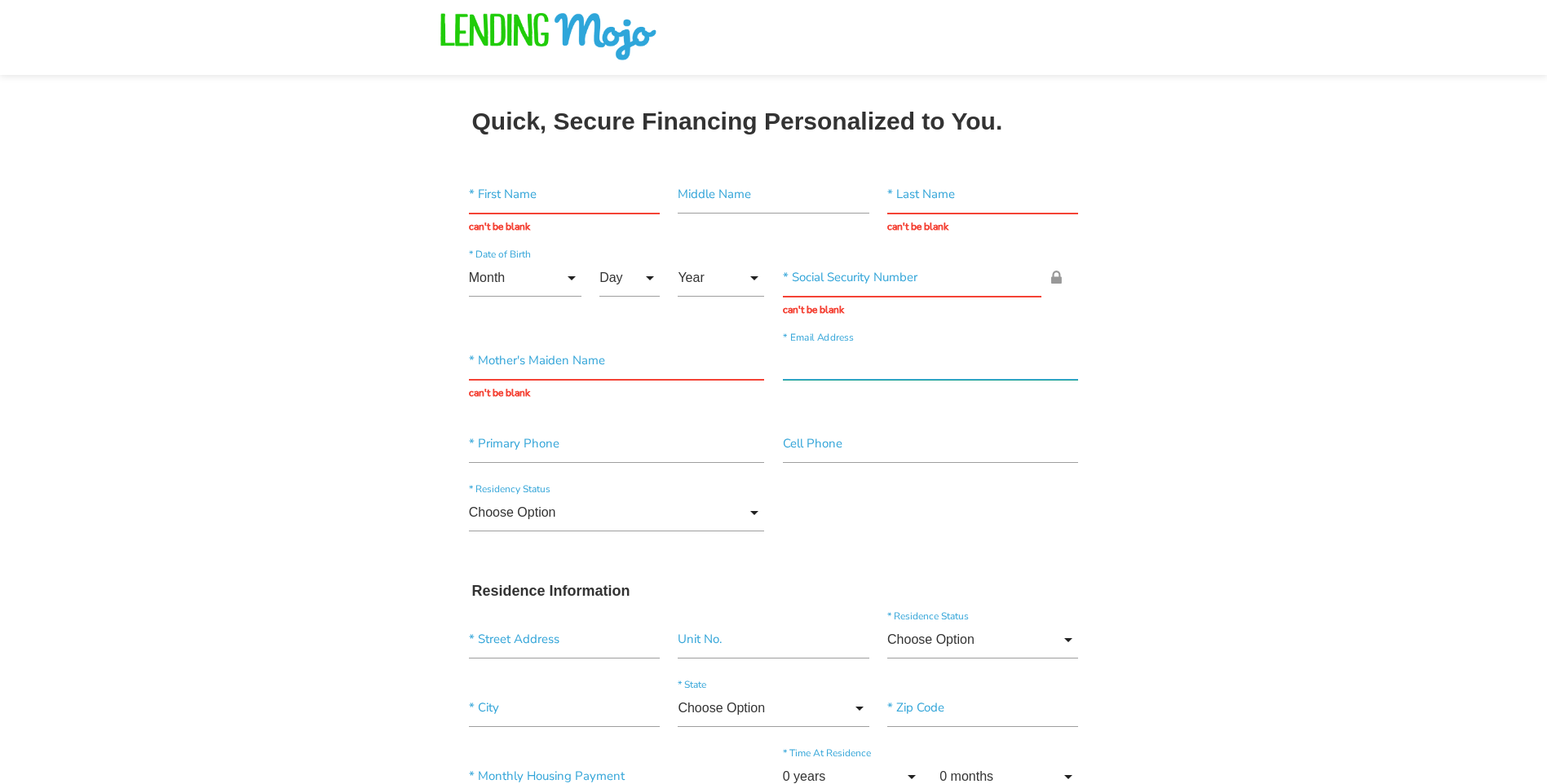
click at [803, 368] on input"] "text" at bounding box center [930, 360] width 296 height 38
click at [480, 446] on input"] "text" at bounding box center [617, 444] width 296 height 38
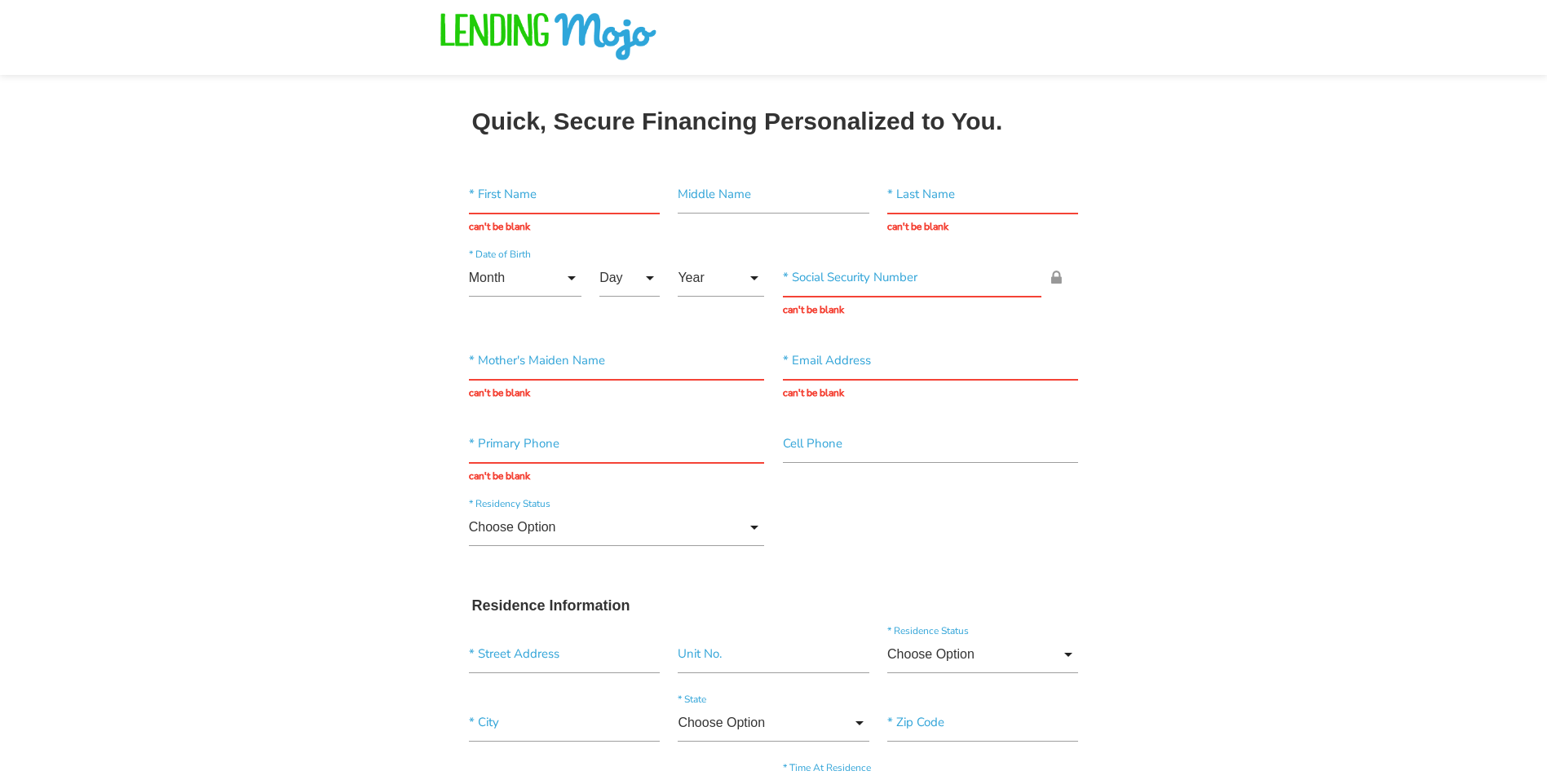
click at [801, 442] on input"] "text" at bounding box center [930, 444] width 296 height 38
click at [487, 531] on input "Choose Option" at bounding box center [617, 527] width 296 height 38
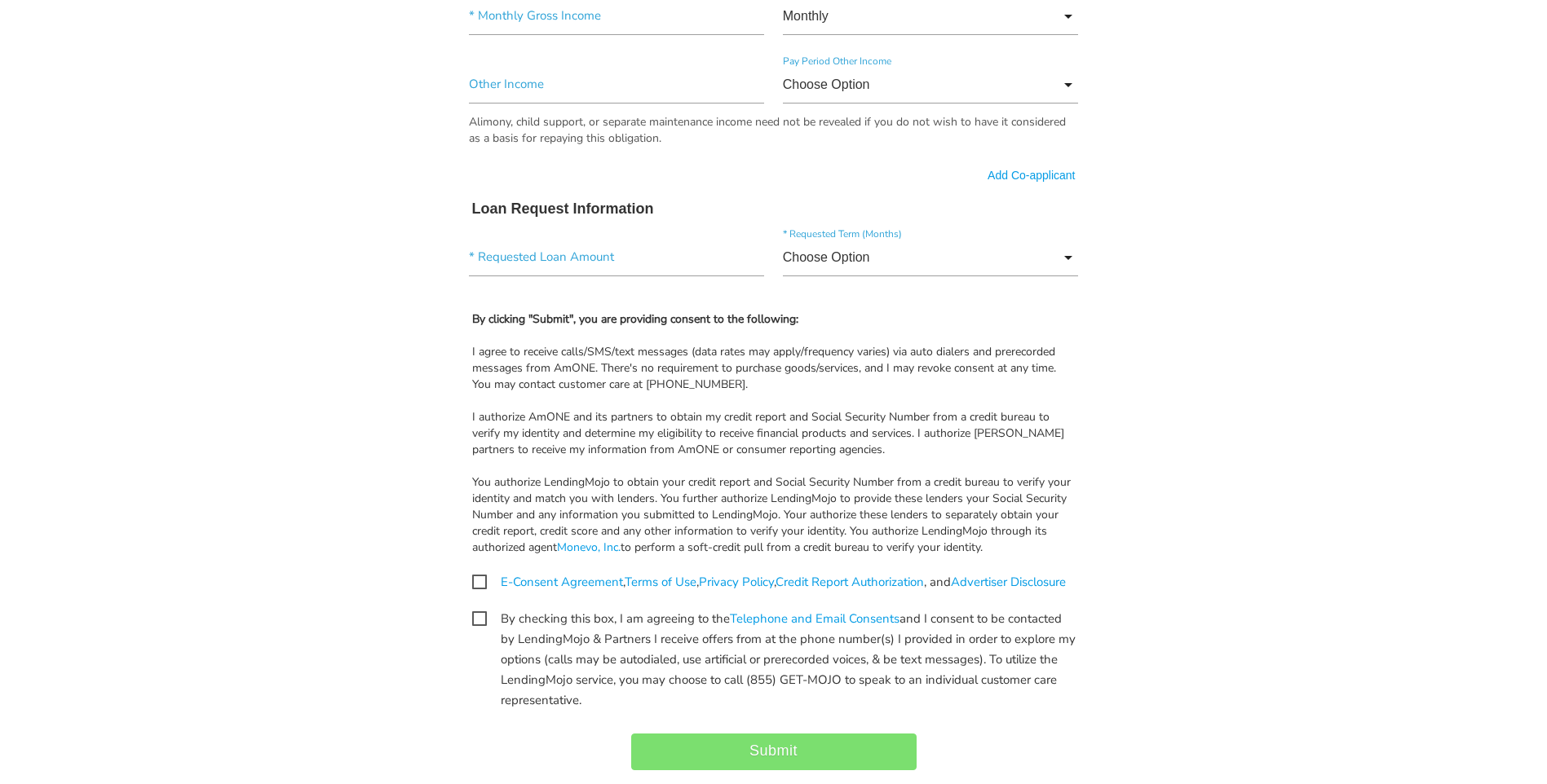
scroll to position [978, 0]
